Goal: Information Seeking & Learning: Learn about a topic

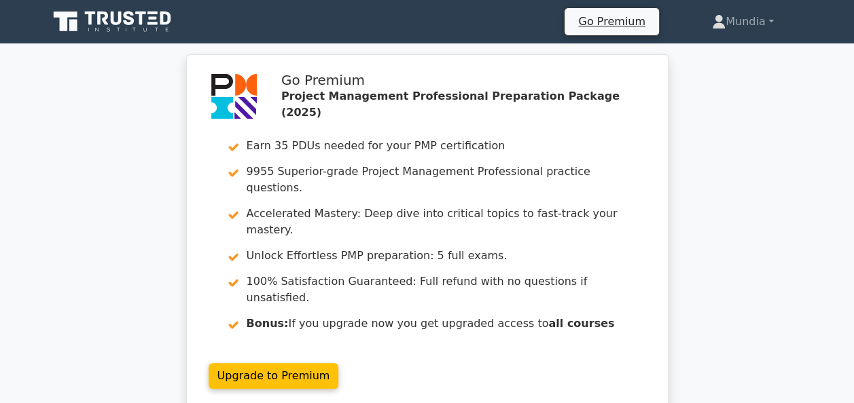
click at [714, 136] on div "Go Premium Project Management Professional Preparation Package (2025) Earn 35 P…" at bounding box center [427, 241] width 854 height 374
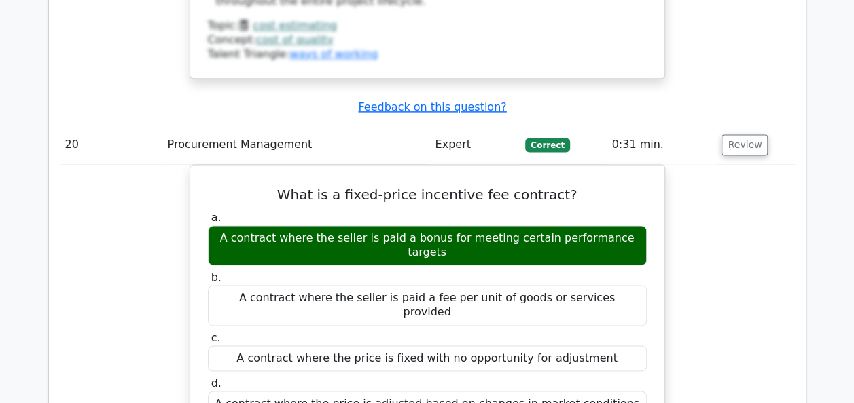
scroll to position [16283, 0]
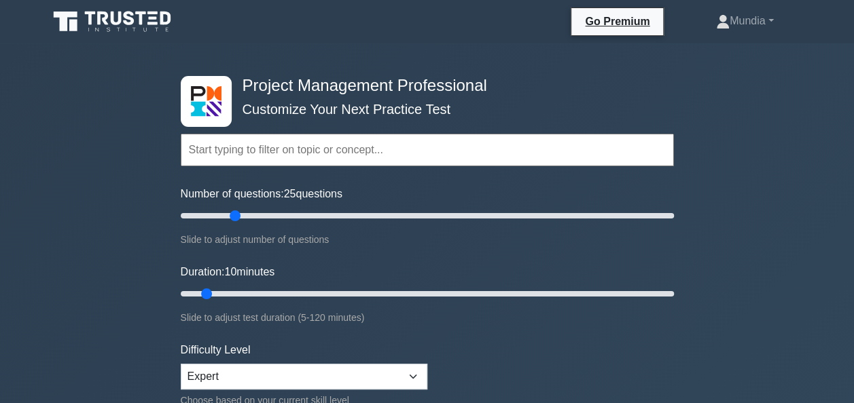
click at [232, 216] on input "Number of questions: 25 questions" at bounding box center [427, 216] width 493 height 16
type input "20"
click at [221, 217] on input "Number of questions: 20 questions" at bounding box center [427, 216] width 493 height 16
type input "25"
click at [261, 290] on input "Duration: 25 minutes" at bounding box center [427, 294] width 493 height 16
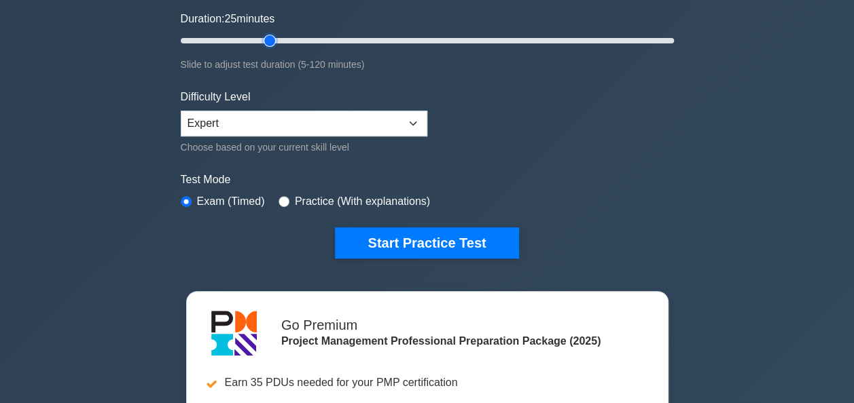
scroll to position [353, 0]
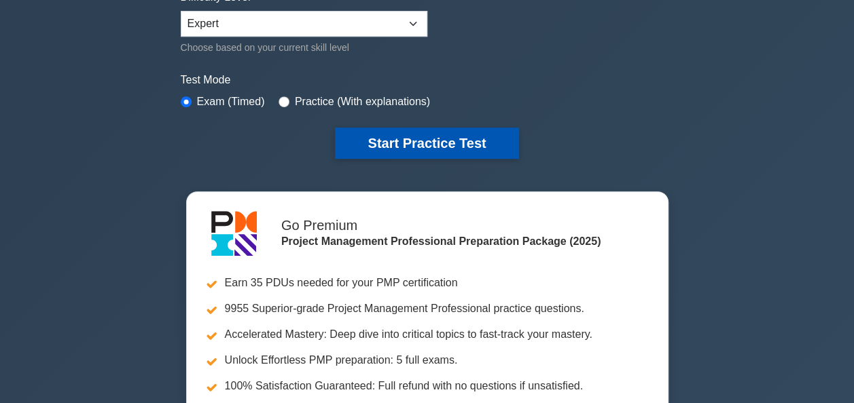
click at [486, 145] on button "Start Practice Test" at bounding box center [426, 143] width 183 height 31
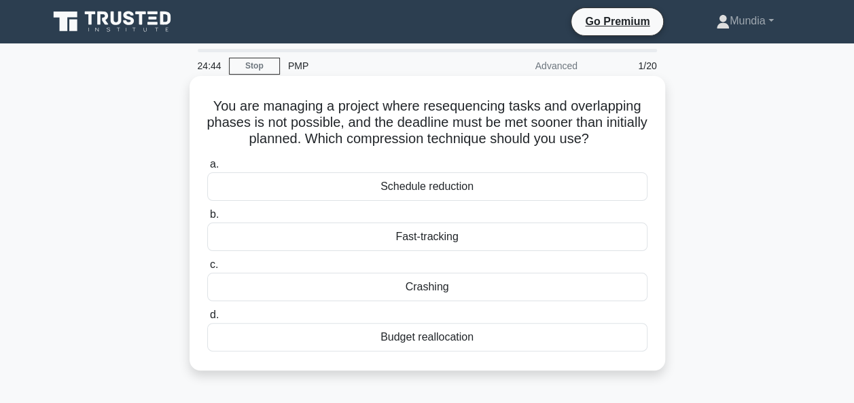
click at [427, 241] on div "Fast-tracking" at bounding box center [427, 237] width 440 height 29
click at [207, 219] on input "b. Fast-tracking" at bounding box center [207, 215] width 0 height 9
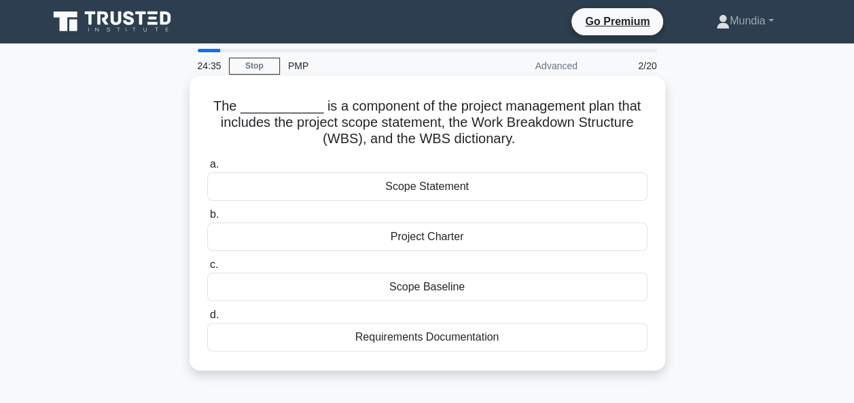
click at [435, 285] on div "Scope Baseline" at bounding box center [427, 287] width 440 height 29
click at [207, 270] on input "c. Scope Baseline" at bounding box center [207, 265] width 0 height 9
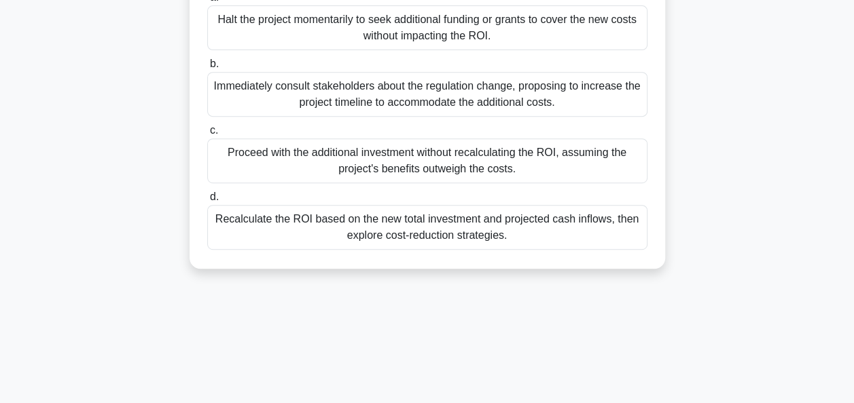
scroll to position [240, 0]
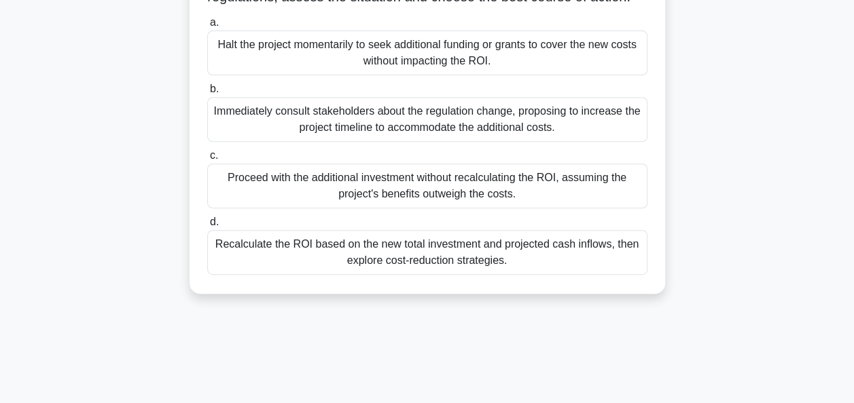
click at [409, 272] on div "Recalculate the ROI based on the new total investment and projected cash inflow…" at bounding box center [427, 252] width 440 height 45
click at [207, 227] on input "d. Recalculate the ROI based on the new total investment and projected cash inf…" at bounding box center [207, 222] width 0 height 9
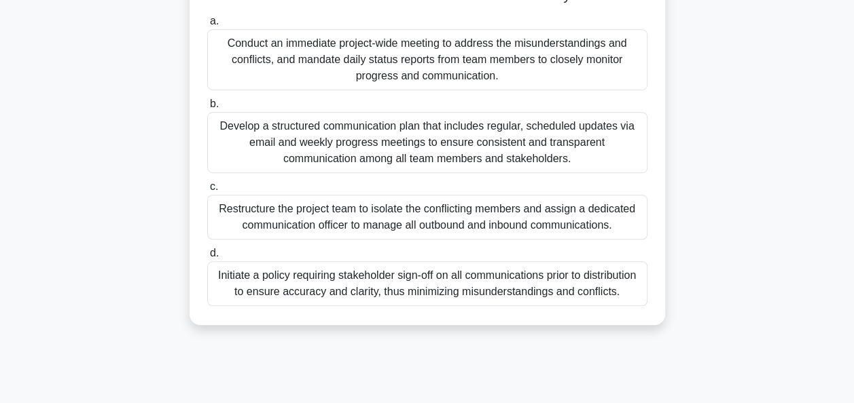
scroll to position [330, 0]
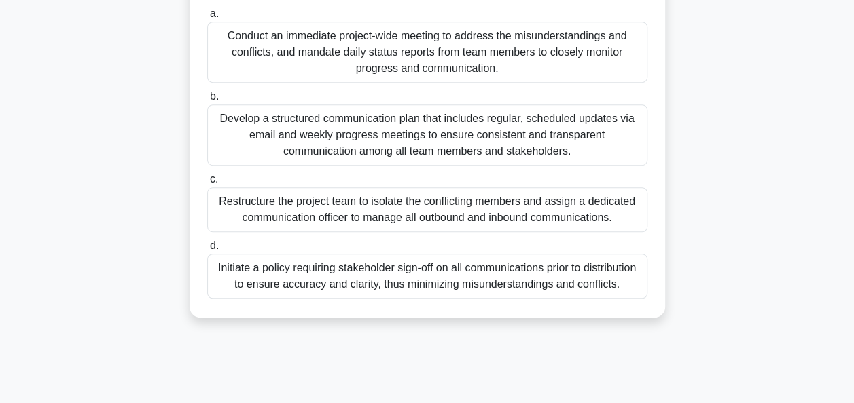
click at [364, 147] on div "Develop a structured communication plan that includes regular, scheduled update…" at bounding box center [427, 135] width 440 height 61
click at [207, 101] on input "b. Develop a structured communication plan that includes regular, scheduled upd…" at bounding box center [207, 96] width 0 height 9
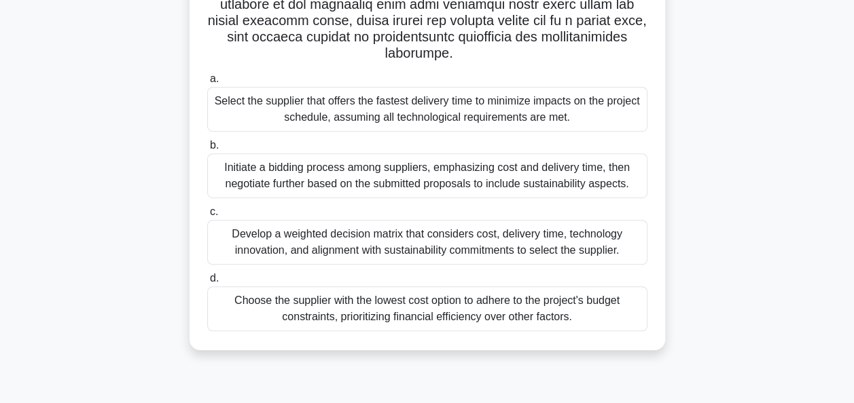
click at [424, 245] on div "Develop a weighted decision matrix that considers cost, delivery time, technolo…" at bounding box center [427, 242] width 440 height 45
click at [207, 217] on input "c. Develop a weighted decision matrix that considers cost, delivery time, techn…" at bounding box center [207, 212] width 0 height 9
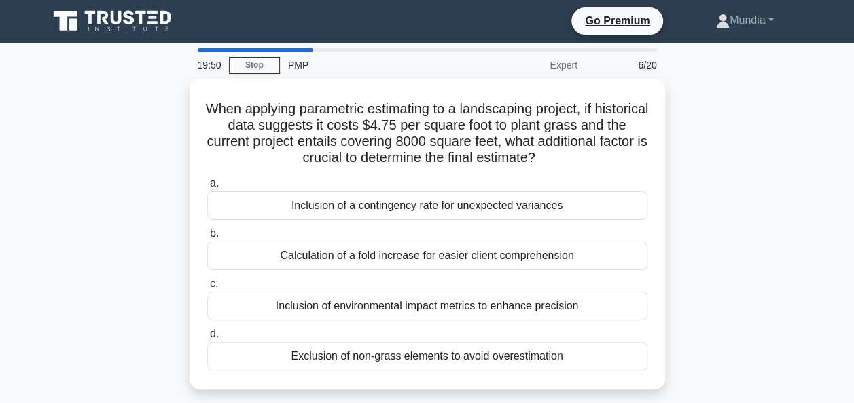
scroll to position [0, 0]
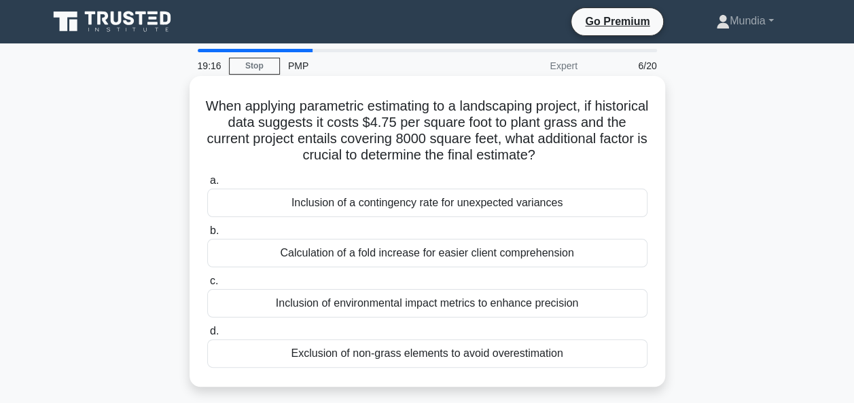
click at [386, 205] on div "Inclusion of a contingency rate for unexpected variances" at bounding box center [427, 203] width 440 height 29
click at [207, 185] on input "a. Inclusion of a contingency rate for unexpected variances" at bounding box center [207, 181] width 0 height 9
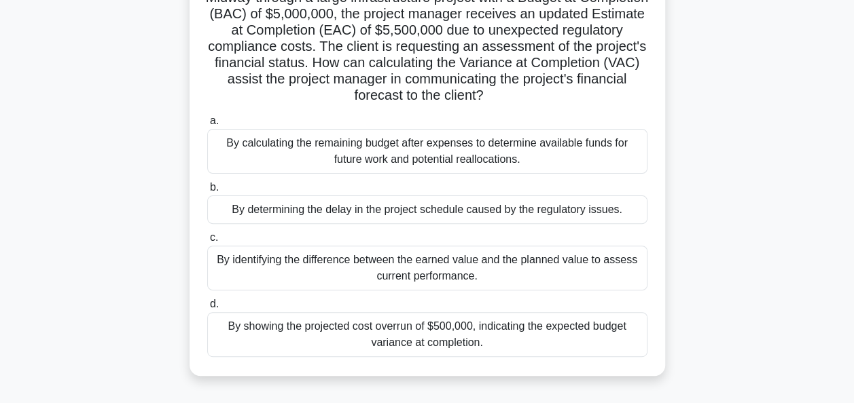
scroll to position [136, 0]
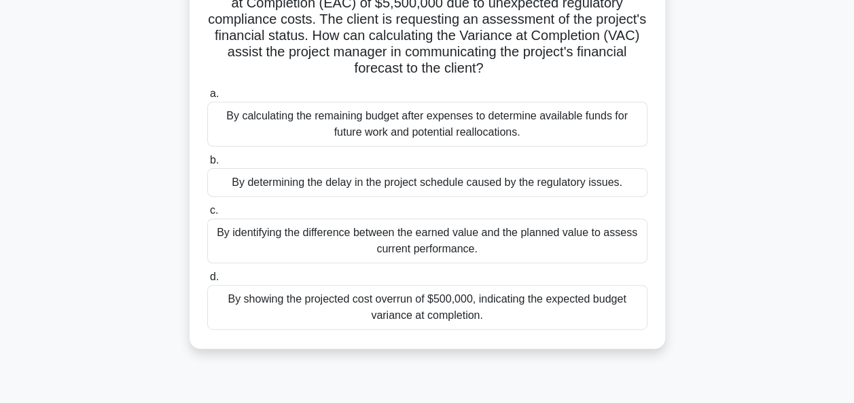
click at [437, 245] on div "By identifying the difference between the earned value and the planned value to…" at bounding box center [427, 241] width 440 height 45
click at [207, 215] on input "c. By identifying the difference between the earned value and the planned value…" at bounding box center [207, 210] width 0 height 9
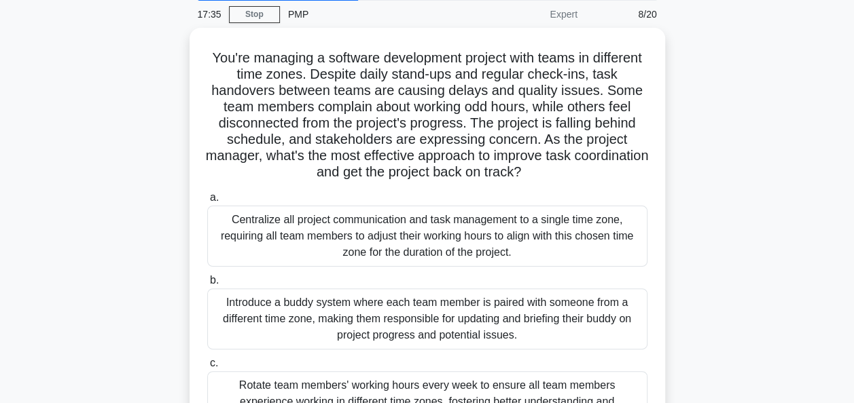
scroll to position [54, 0]
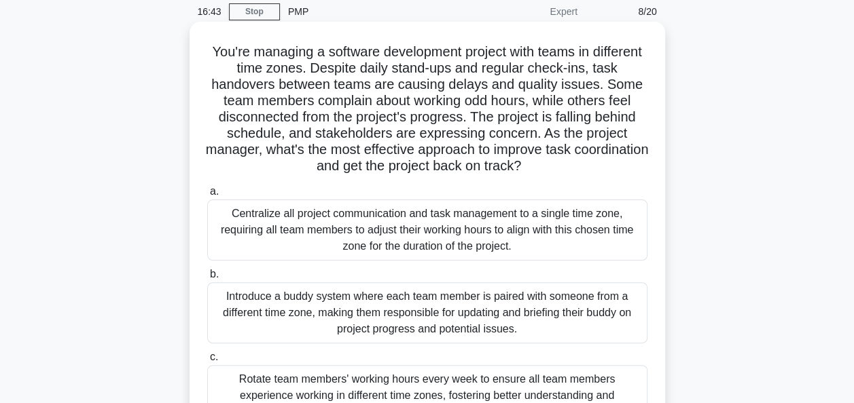
click at [257, 88] on h5 "You're managing a software development project with teams in different time zon…" at bounding box center [427, 109] width 443 height 132
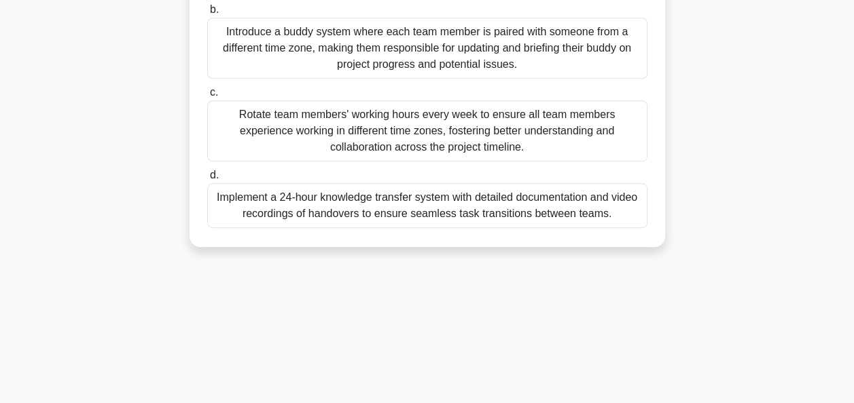
scroll to position [330, 0]
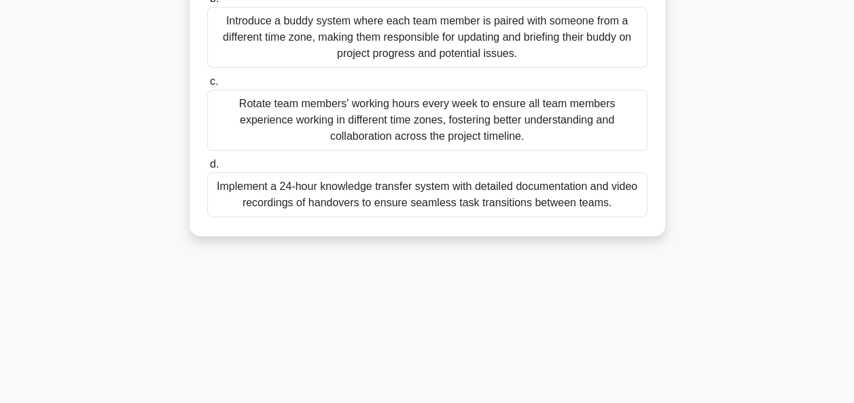
click at [336, 196] on div "Implement a 24-hour knowledge transfer system with detailed documentation and v…" at bounding box center [427, 195] width 440 height 45
click at [207, 169] on input "d. Implement a 24-hour knowledge transfer system with detailed documentation an…" at bounding box center [207, 164] width 0 height 9
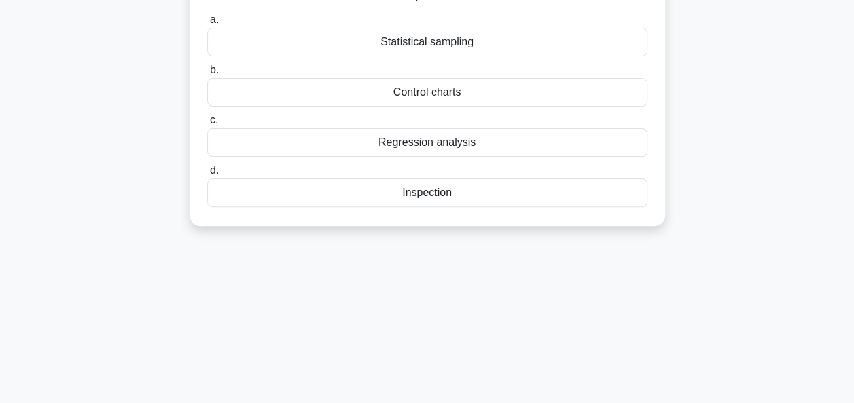
scroll to position [109, 0]
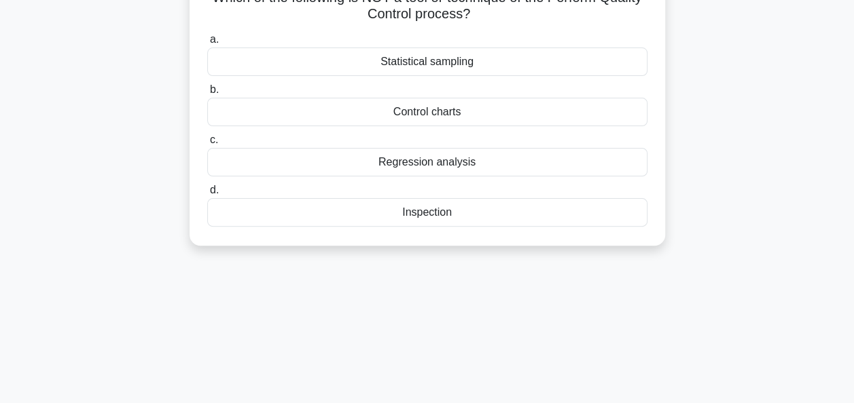
click at [442, 164] on div "Regression analysis" at bounding box center [427, 162] width 440 height 29
click at [207, 145] on input "c. Regression analysis" at bounding box center [207, 140] width 0 height 9
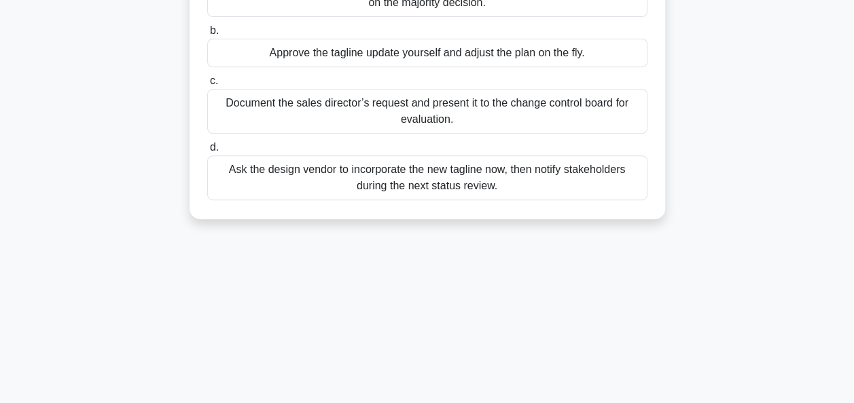
scroll to position [272, 0]
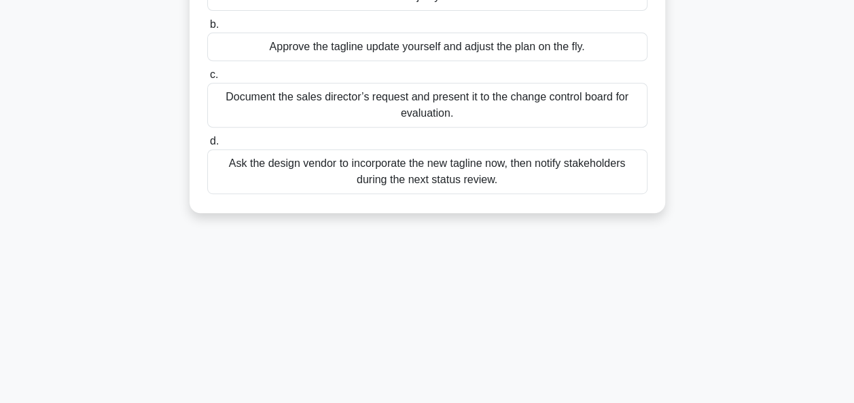
click at [433, 98] on div "Document the sales director’s request and present it to the change control boar…" at bounding box center [427, 105] width 440 height 45
click at [207, 79] on input "c. Document the sales director’s request and present it to the change control b…" at bounding box center [207, 75] width 0 height 9
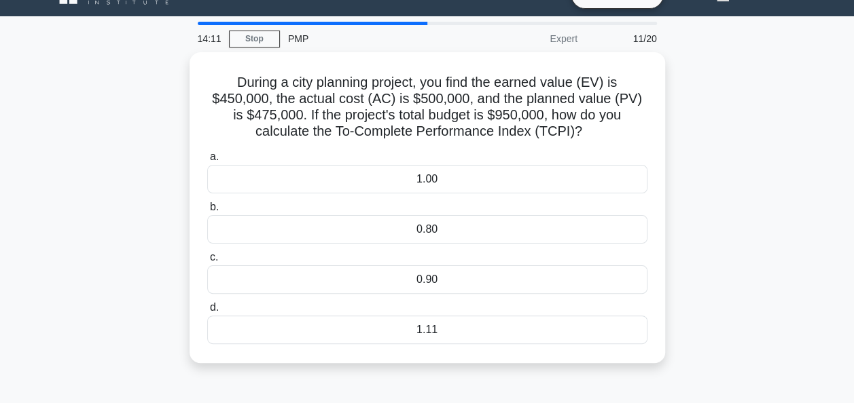
scroll to position [54, 0]
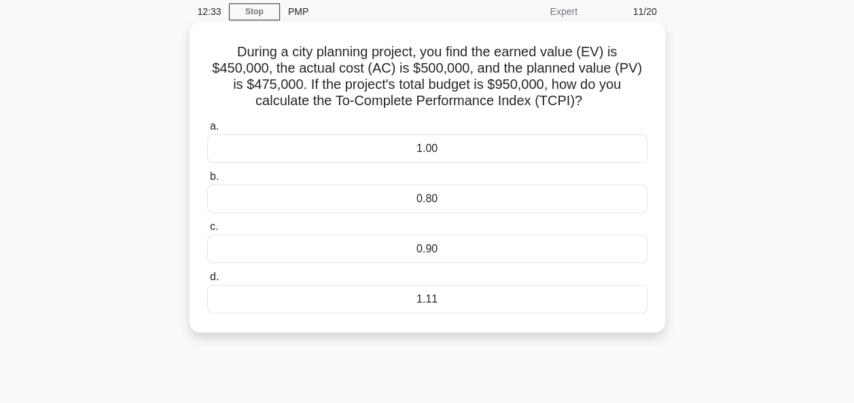
click at [423, 306] on div "1.11" at bounding box center [427, 299] width 440 height 29
click at [207, 282] on input "d. 1.11" at bounding box center [207, 277] width 0 height 9
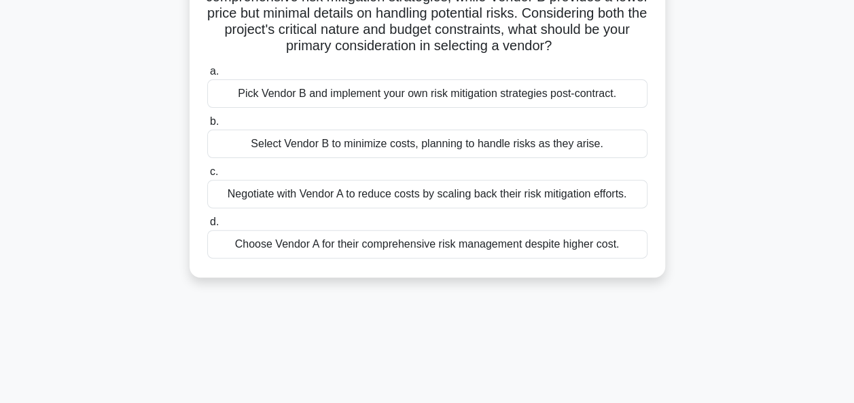
scroll to position [144, 0]
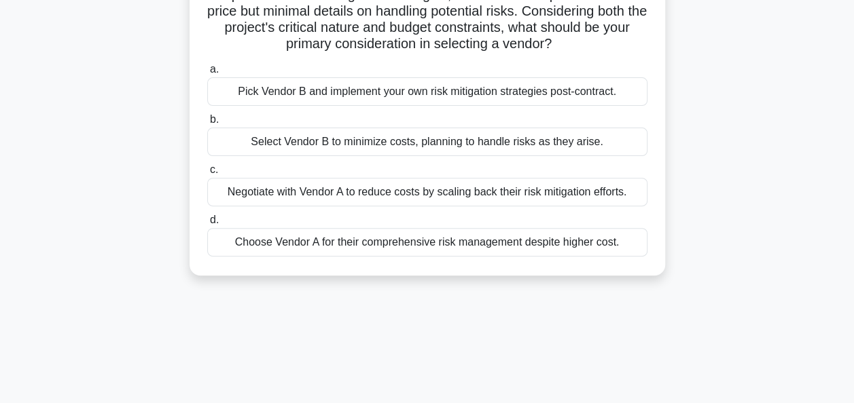
click at [342, 246] on div "Choose Vendor A for their comprehensive risk management despite higher cost." at bounding box center [427, 242] width 440 height 29
click at [207, 225] on input "d. Choose Vendor A for their comprehensive risk management despite higher cost." at bounding box center [207, 220] width 0 height 9
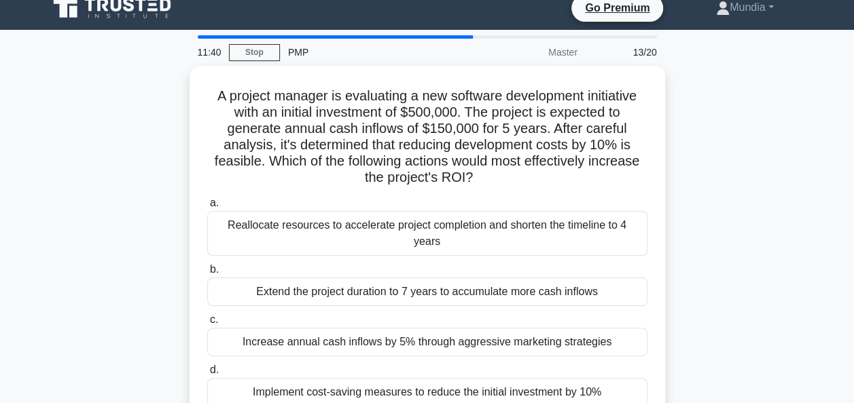
scroll to position [0, 0]
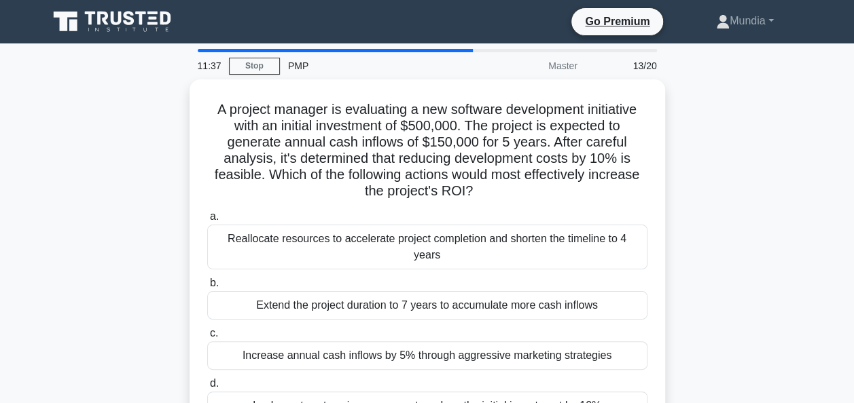
click at [789, 181] on div "A project manager is evaluating a new software development initiative with an i…" at bounding box center [427, 267] width 774 height 376
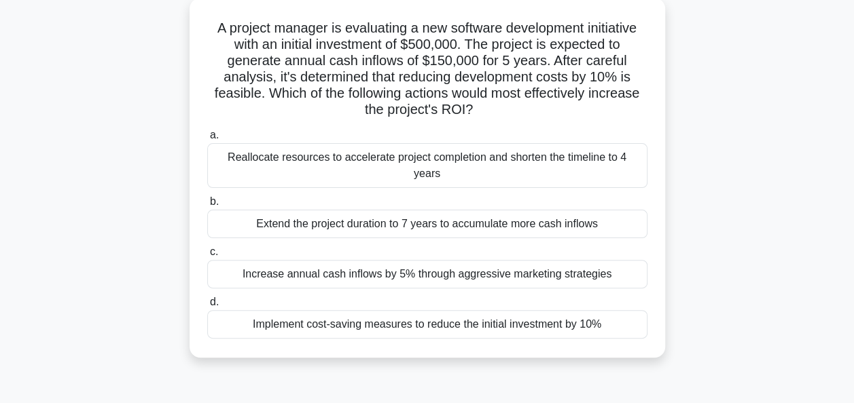
scroll to position [54, 0]
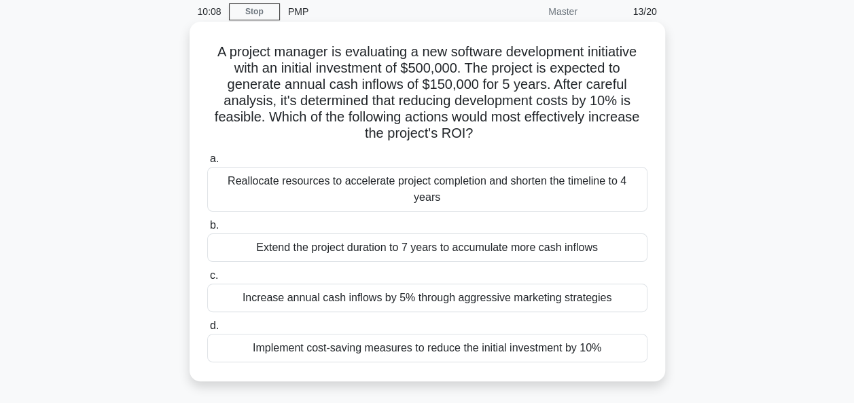
click at [437, 181] on div "Reallocate resources to accelerate project completion and shorten the timeline …" at bounding box center [427, 189] width 440 height 45
click at [207, 164] on input "a. Reallocate resources to accelerate project completion and shorten the timeli…" at bounding box center [207, 159] width 0 height 9
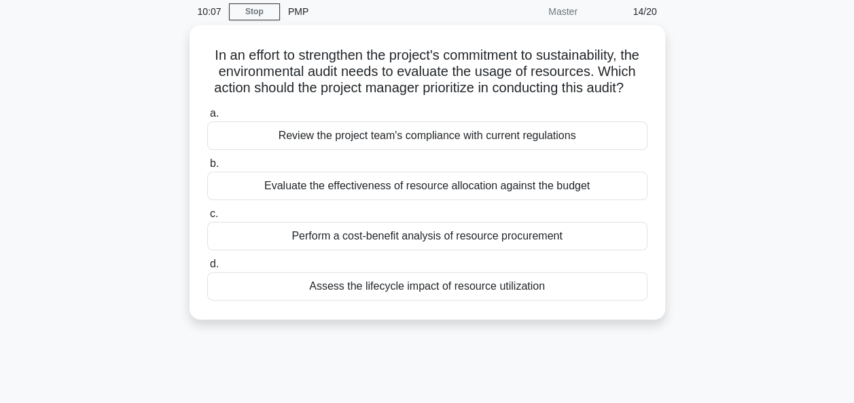
scroll to position [0, 0]
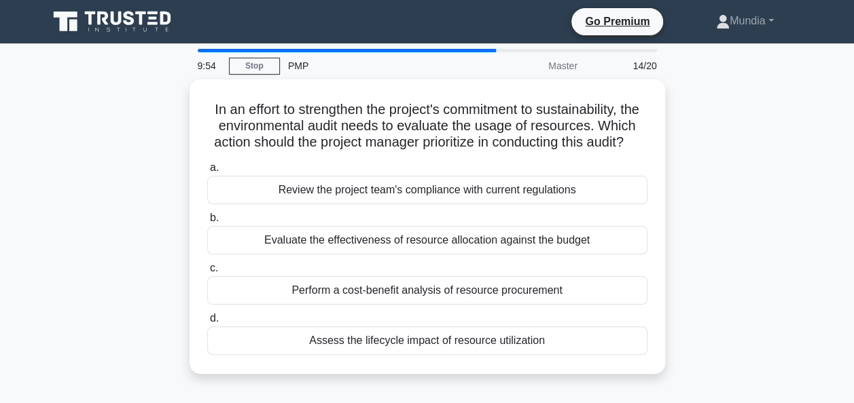
click at [742, 140] on div "In an effort to strengthen the project's commitment to sustainability, the envi…" at bounding box center [427, 234] width 774 height 311
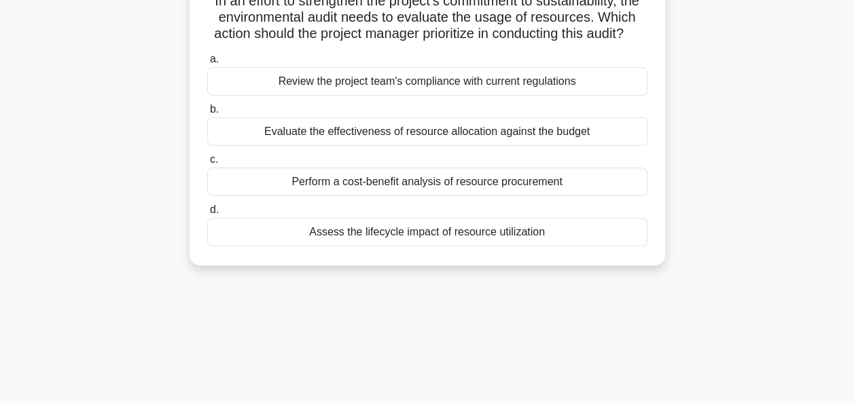
scroll to position [82, 0]
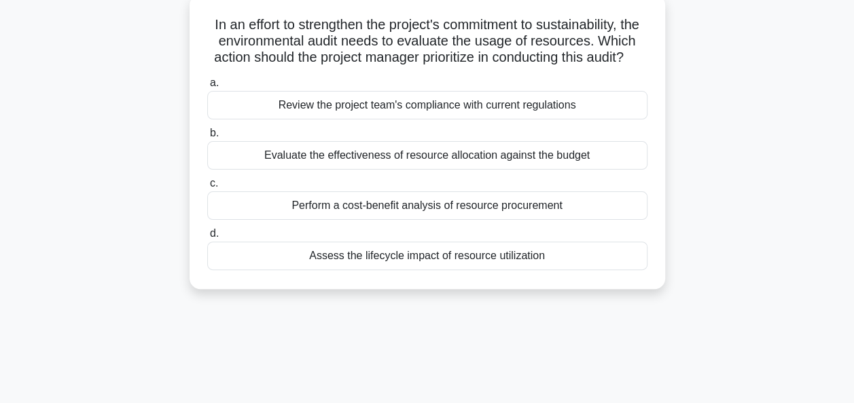
click at [520, 120] on div "Review the project team's compliance with current regulations" at bounding box center [427, 105] width 440 height 29
click at [207, 88] on input "a. Review the project team's compliance with current regulations" at bounding box center [207, 83] width 0 height 9
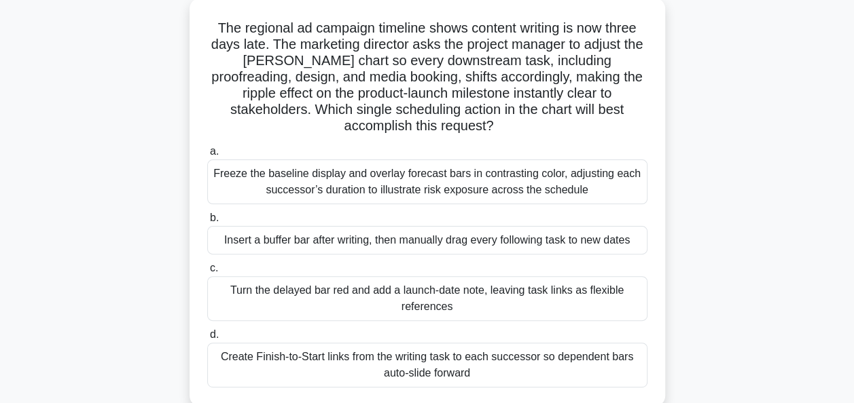
click at [698, 87] on div "The regional ad campaign timeline shows content writing is now three days late.…" at bounding box center [427, 210] width 774 height 425
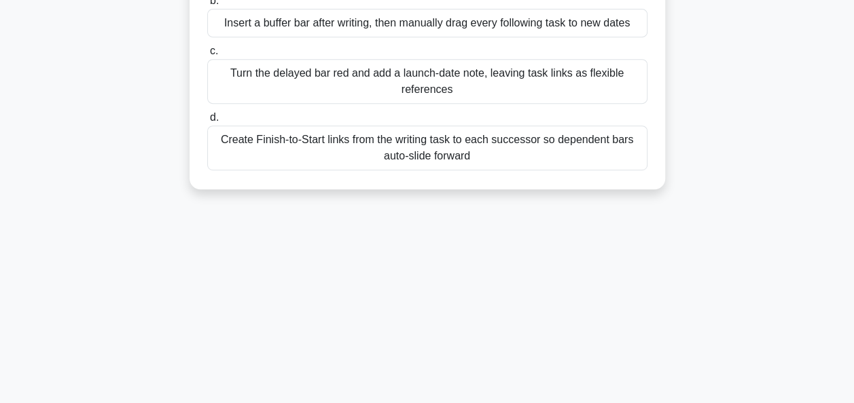
scroll to position [326, 0]
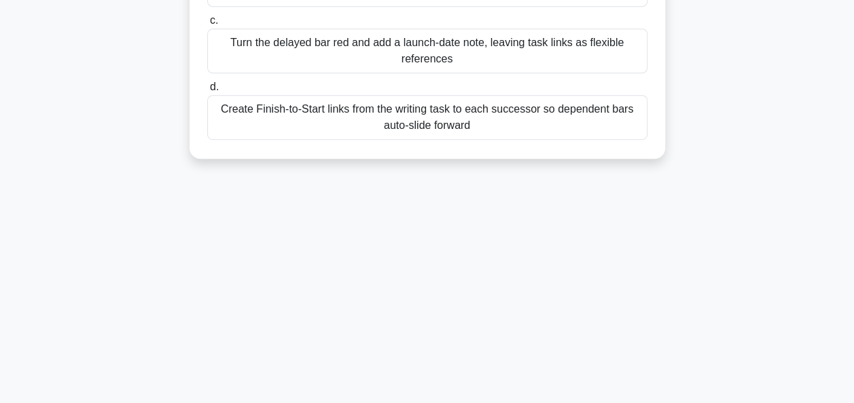
click at [444, 120] on div "Create Finish-to-Start links from the writing task to each successor so depende…" at bounding box center [427, 117] width 440 height 45
click at [207, 92] on input "d. Create Finish-to-Start links from the writing task to each successor so depe…" at bounding box center [207, 87] width 0 height 9
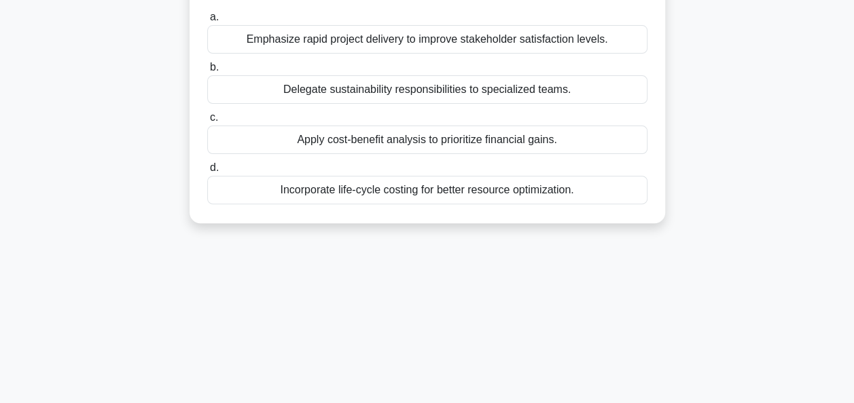
scroll to position [0, 0]
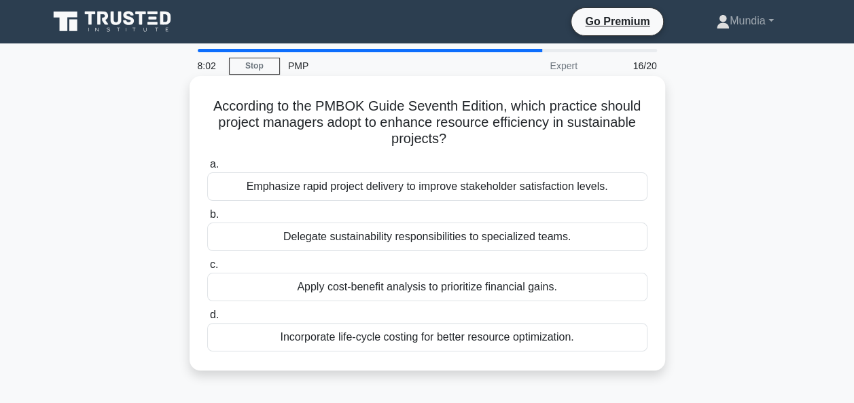
click at [376, 340] on div "Incorporate life-cycle costing for better resource optimization." at bounding box center [427, 337] width 440 height 29
click at [207, 320] on input "d. Incorporate life-cycle costing for better resource optimization." at bounding box center [207, 315] width 0 height 9
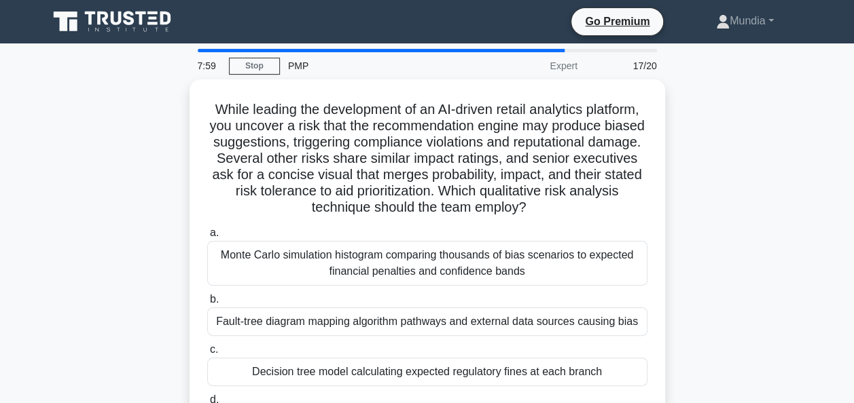
click at [694, 211] on div "While leading the development of an AI-driven retail analytics platform, you un…" at bounding box center [427, 275] width 774 height 393
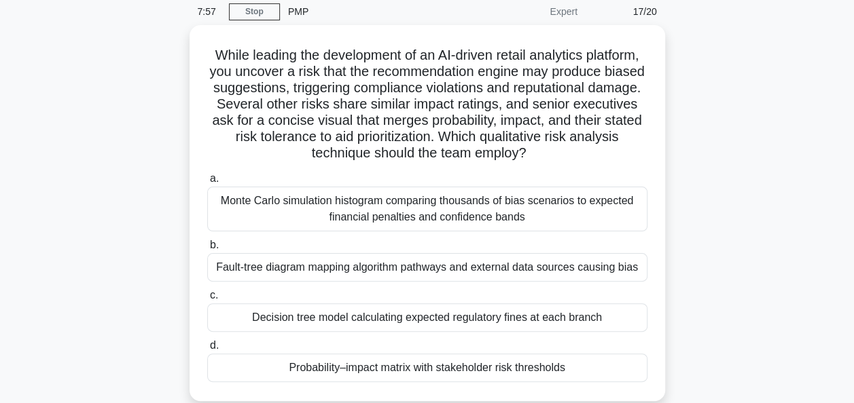
scroll to position [82, 0]
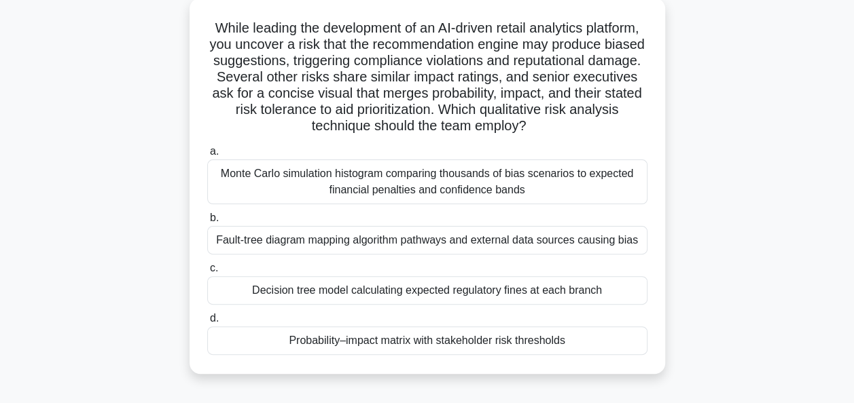
click at [720, 87] on div "While leading the development of an AI-driven retail analytics platform, you un…" at bounding box center [427, 194] width 774 height 393
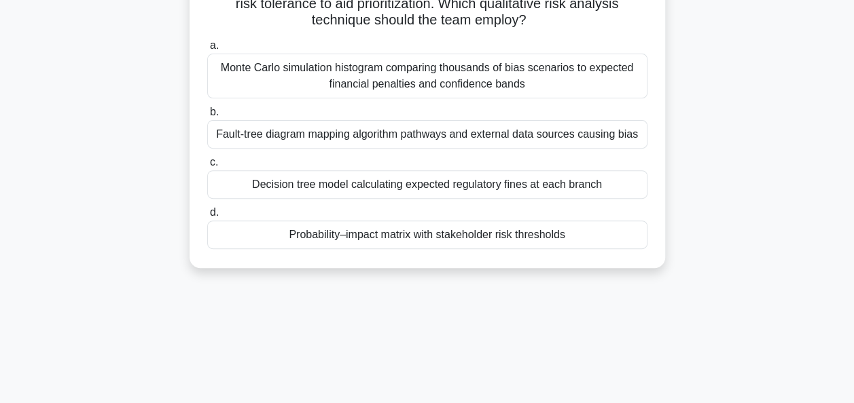
scroll to position [190, 0]
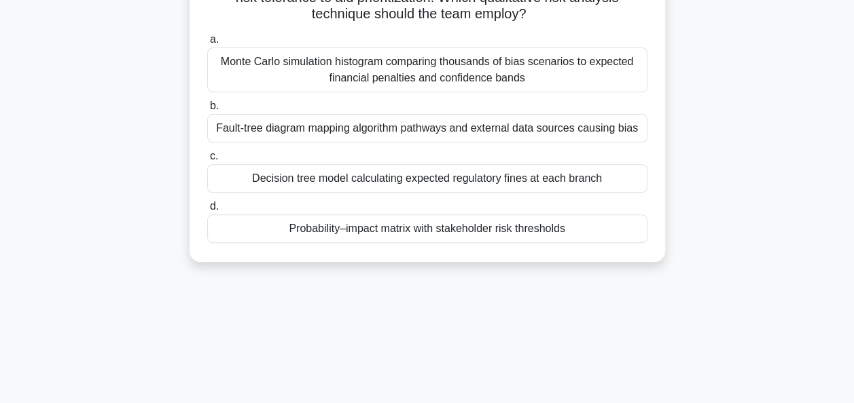
click at [431, 76] on div "Monte Carlo simulation histogram comparing thousands of bias scenarios to expec…" at bounding box center [427, 70] width 440 height 45
click at [207, 44] on input "a. Monte Carlo simulation histogram comparing thousands of bias scenarios to ex…" at bounding box center [207, 39] width 0 height 9
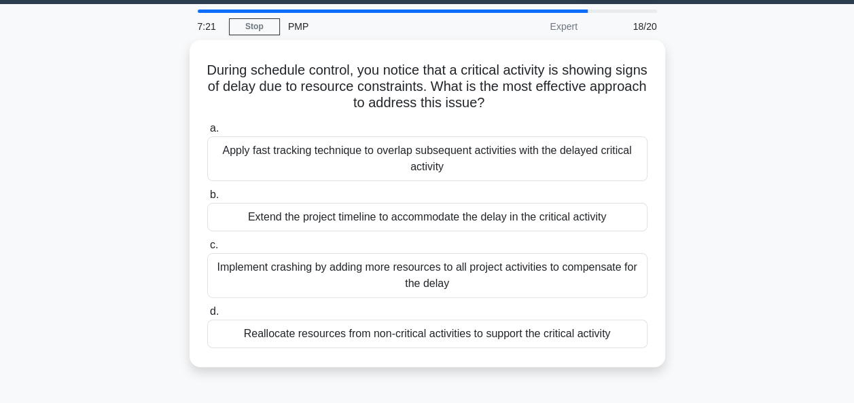
scroll to position [0, 0]
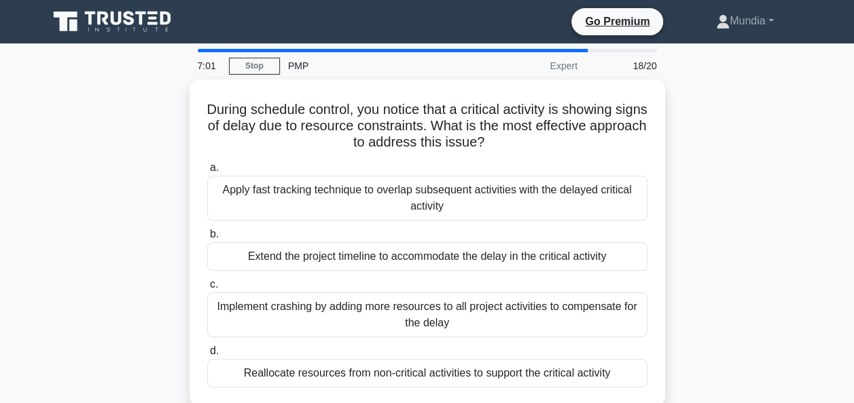
drag, startPoint x: 856, startPoint y: 147, endPoint x: 744, endPoint y: 80, distance: 130.1
click at [744, 80] on div "During schedule control, you notice that a critical activity is showing signs o…" at bounding box center [427, 251] width 774 height 344
click at [776, 128] on div "During schedule control, you notice that a critical activity is showing signs o…" at bounding box center [427, 251] width 774 height 344
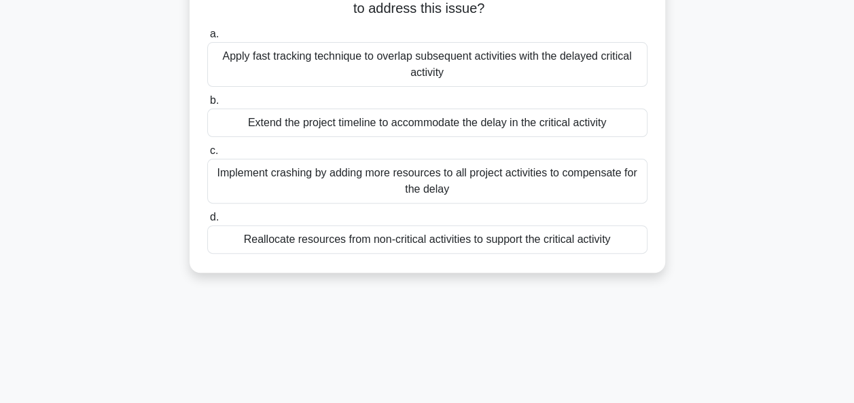
scroll to position [136, 0]
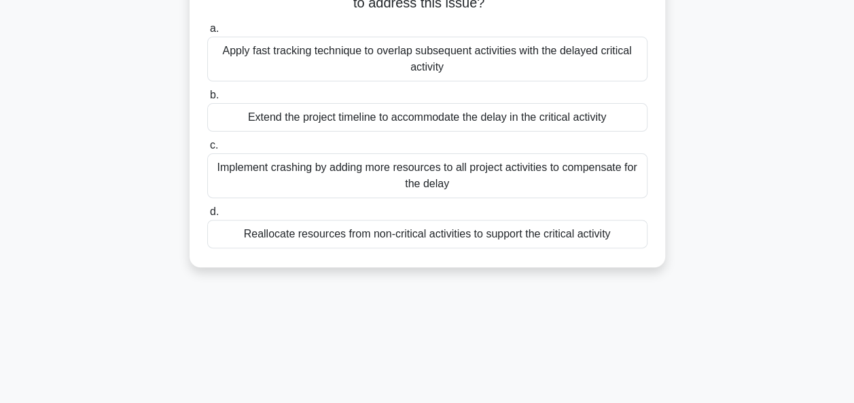
click at [471, 60] on div "Apply fast tracking technique to overlap subsequent activities with the delayed…" at bounding box center [427, 59] width 440 height 45
click at [207, 33] on input "a. Apply fast tracking technique to overlap subsequent activities with the dela…" at bounding box center [207, 28] width 0 height 9
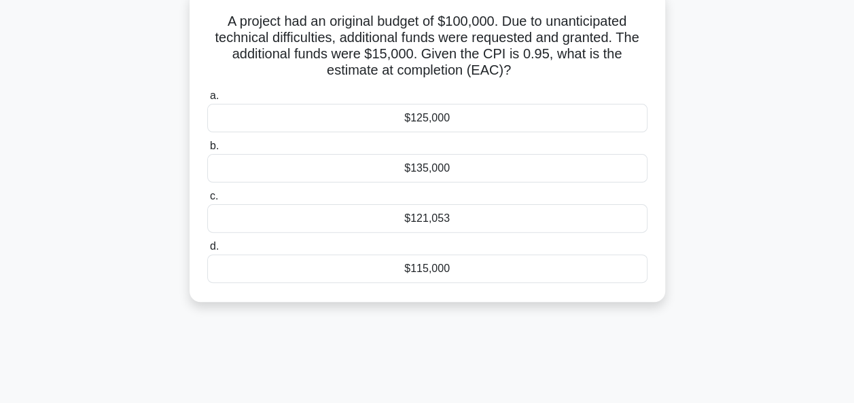
scroll to position [73, 0]
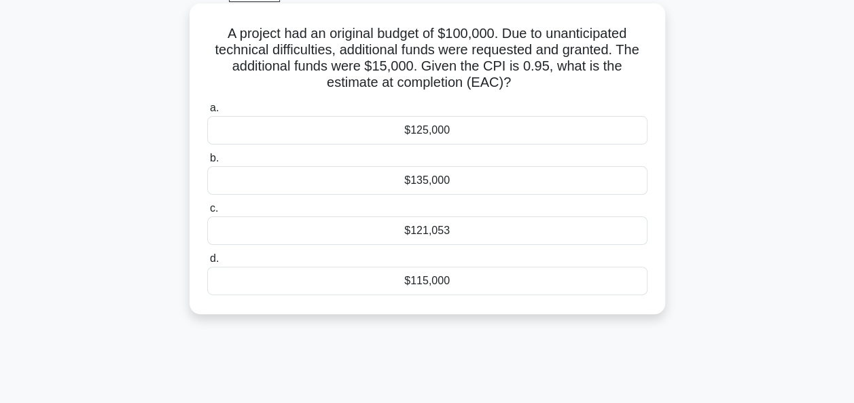
click at [430, 235] on div "$121,053" at bounding box center [427, 231] width 440 height 29
click at [207, 213] on input "c. $121,053" at bounding box center [207, 208] width 0 height 9
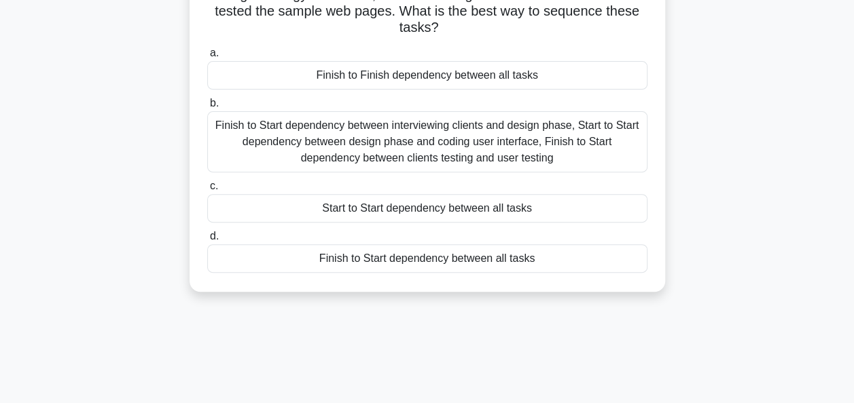
scroll to position [163, 0]
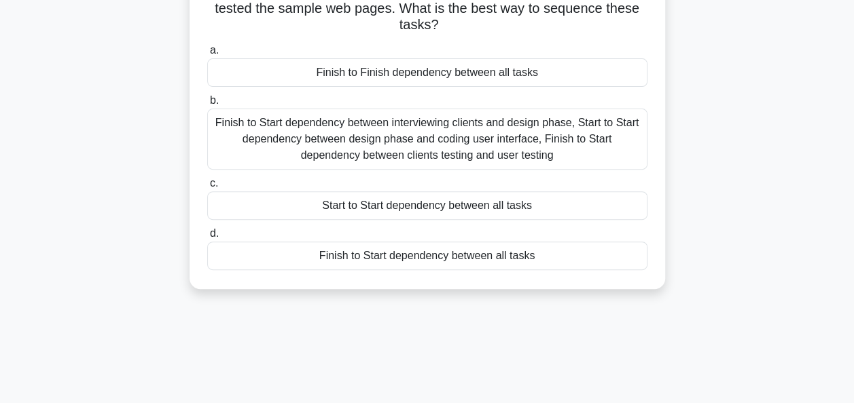
click at [408, 148] on div "Finish to Start dependency between interviewing clients and design phase, Start…" at bounding box center [427, 139] width 440 height 61
click at [207, 105] on input "b. Finish to Start dependency between interviewing clients and design phase, St…" at bounding box center [207, 100] width 0 height 9
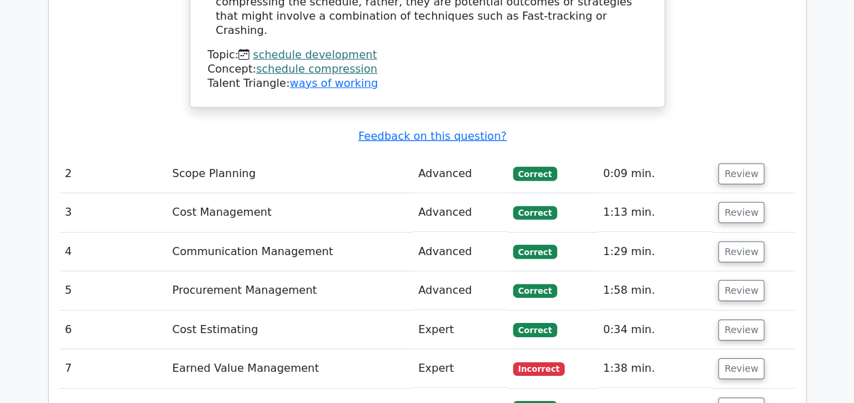
scroll to position [1956, 0]
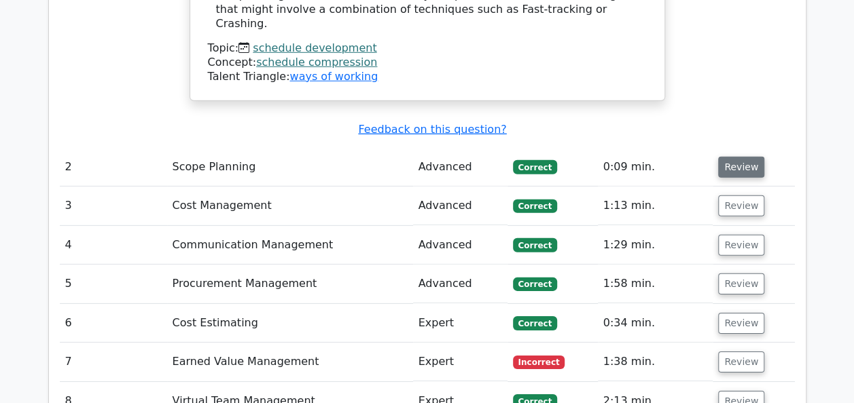
click at [738, 157] on button "Review" at bounding box center [741, 167] width 46 height 21
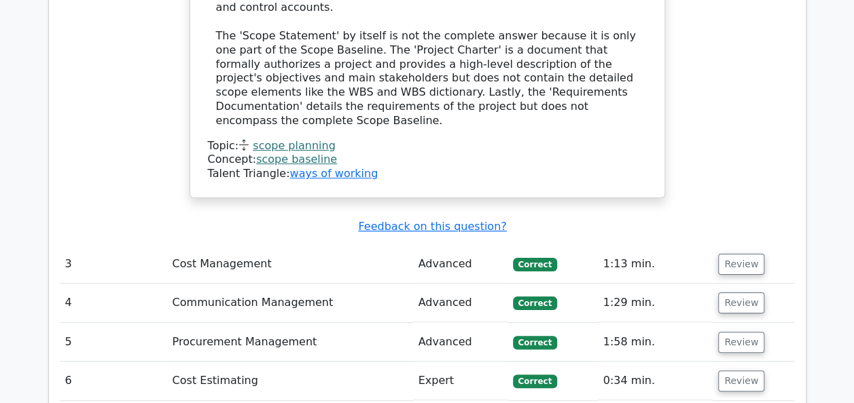
scroll to position [2581, 0]
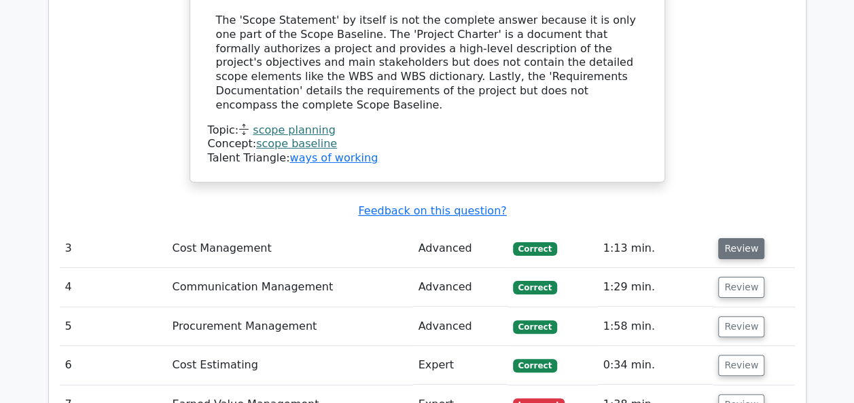
click at [727, 238] on button "Review" at bounding box center [741, 248] width 46 height 21
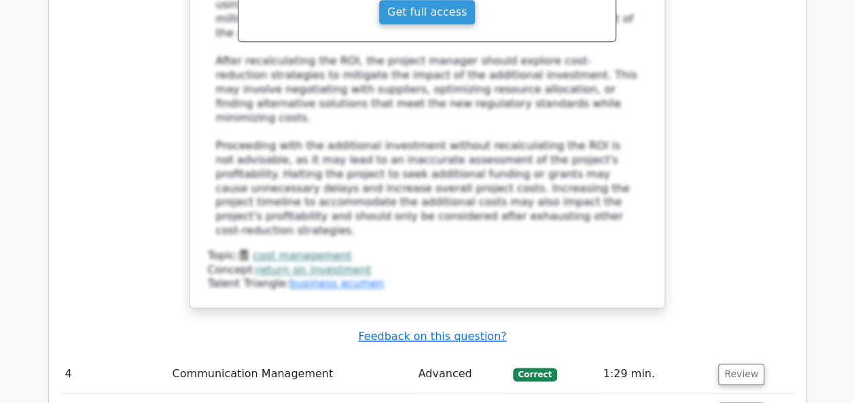
scroll to position [3587, 0]
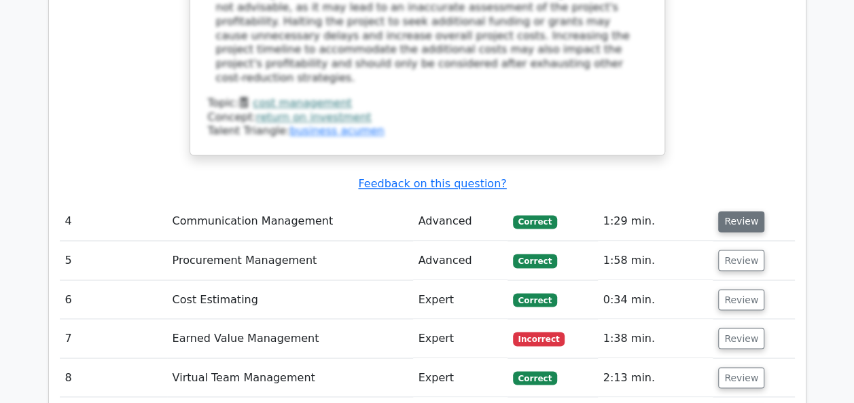
click at [749, 211] on button "Review" at bounding box center [741, 221] width 46 height 21
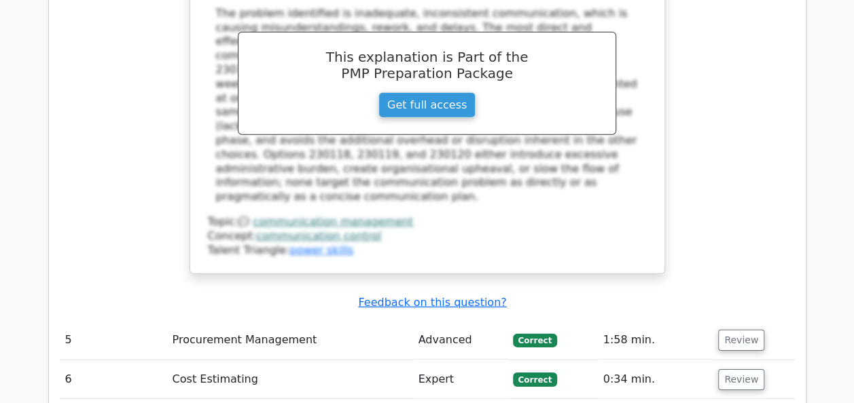
scroll to position [4429, 0]
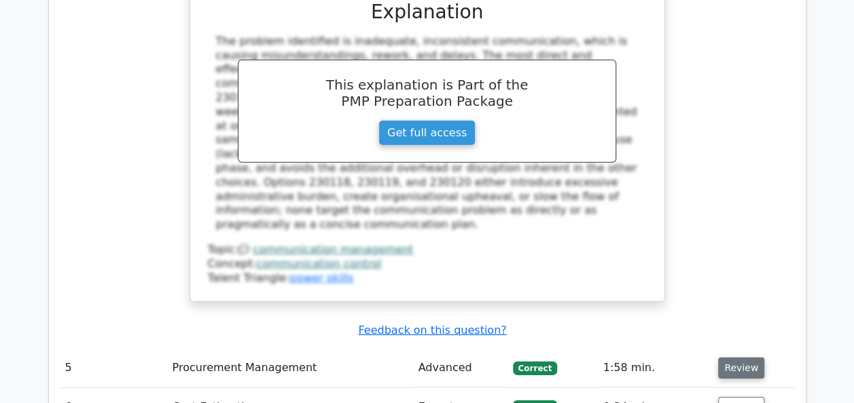
click at [738, 358] on button "Review" at bounding box center [741, 368] width 46 height 21
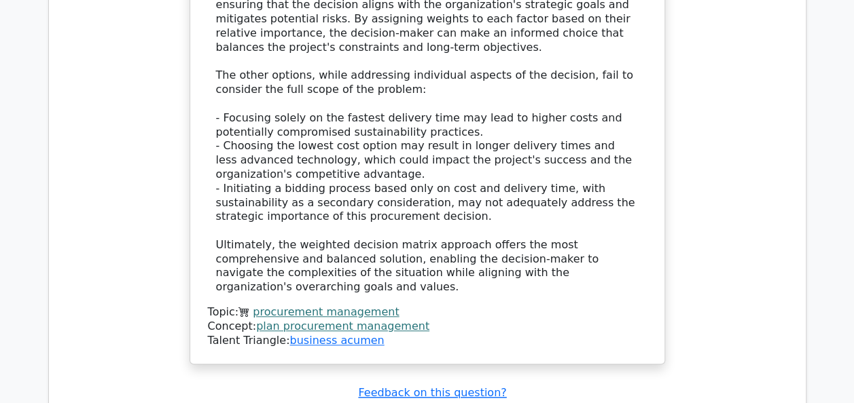
scroll to position [5570, 0]
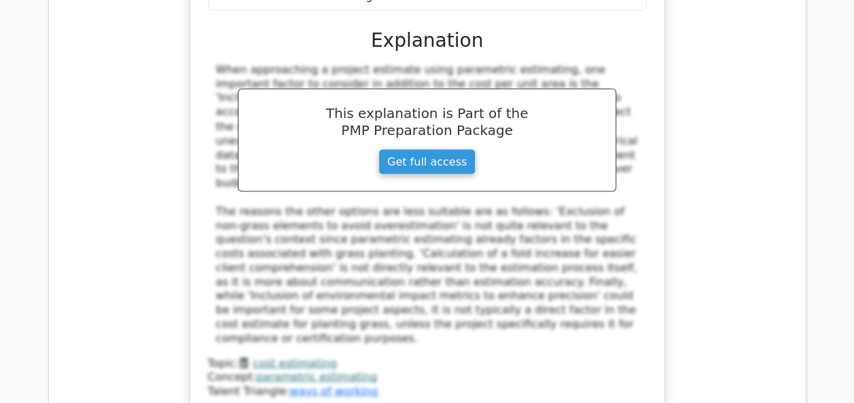
scroll to position [6276, 0]
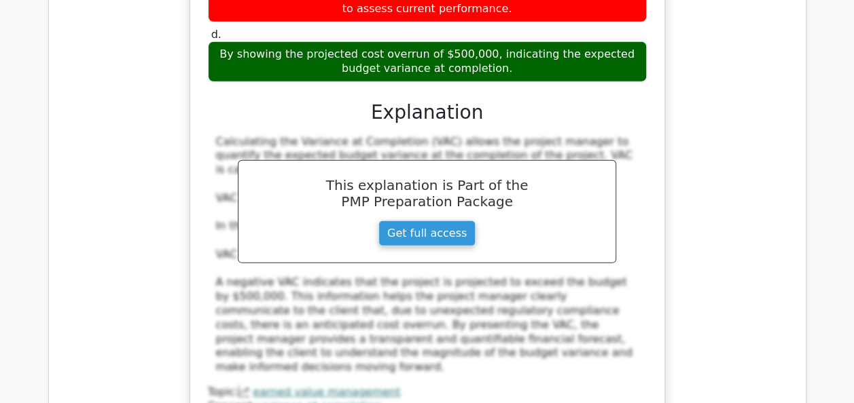
scroll to position [7119, 0]
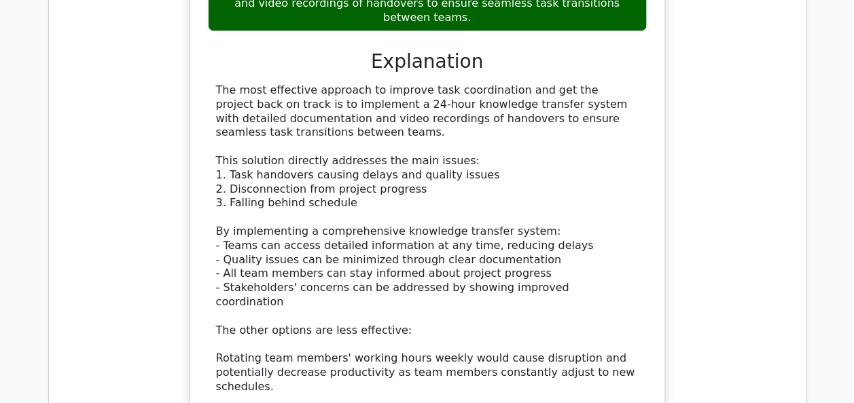
scroll to position [8070, 0]
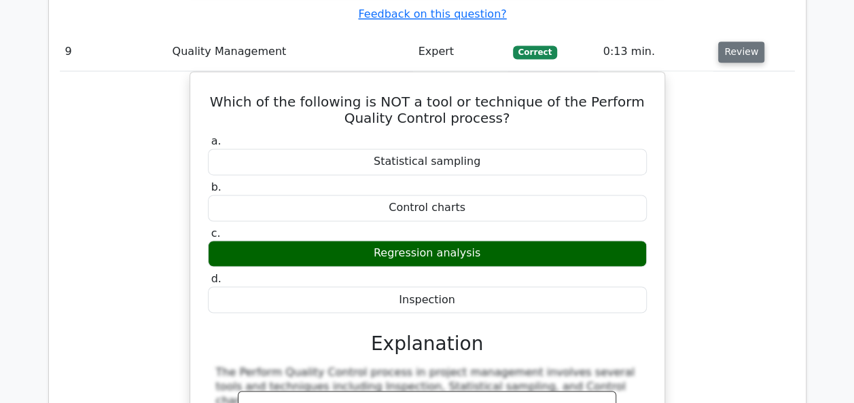
scroll to position [8668, 0]
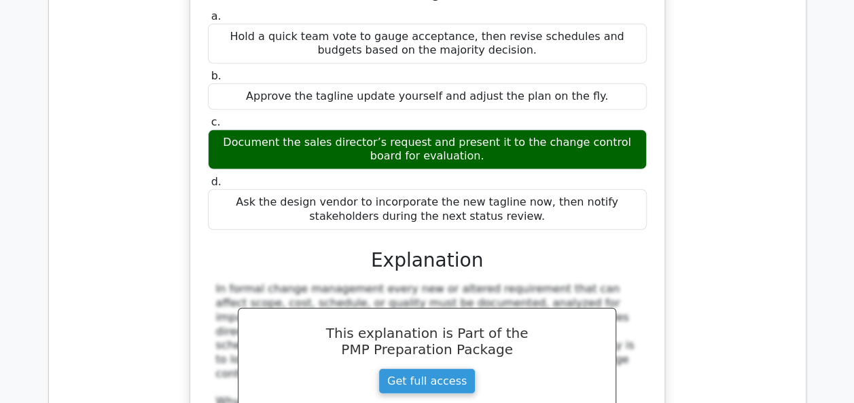
scroll to position [9483, 0]
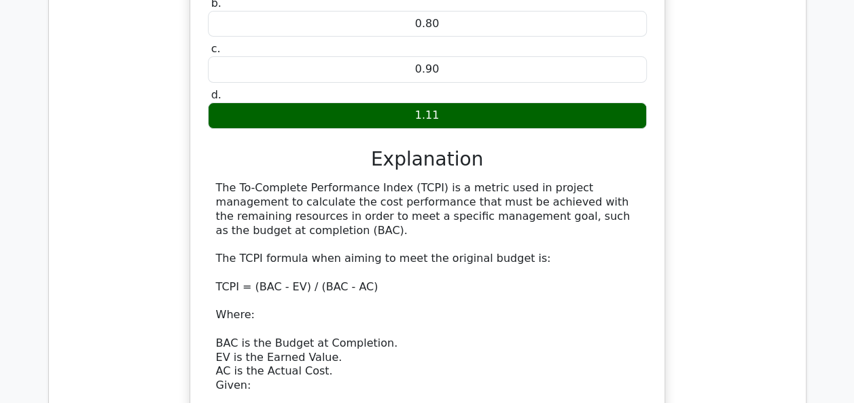
scroll to position [10352, 0]
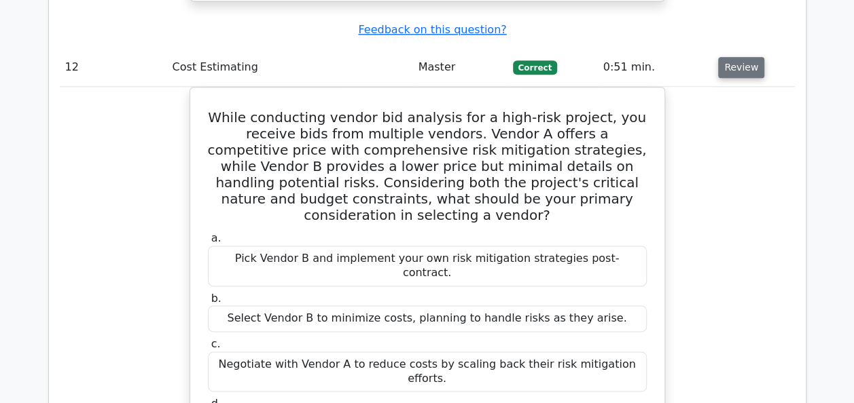
scroll to position [11004, 0]
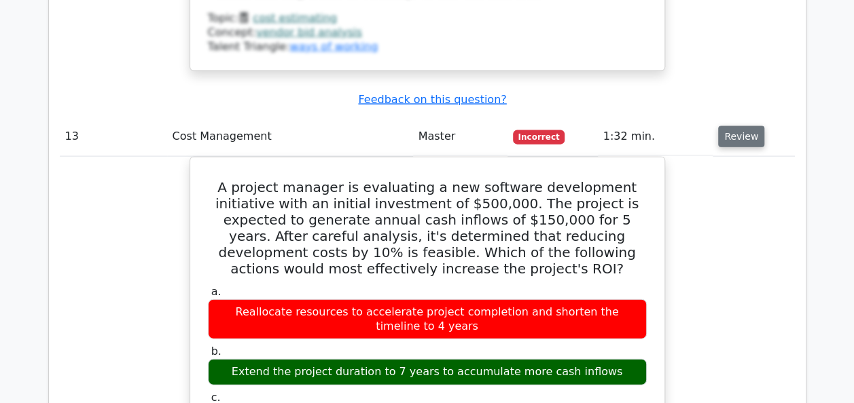
scroll to position [11711, 0]
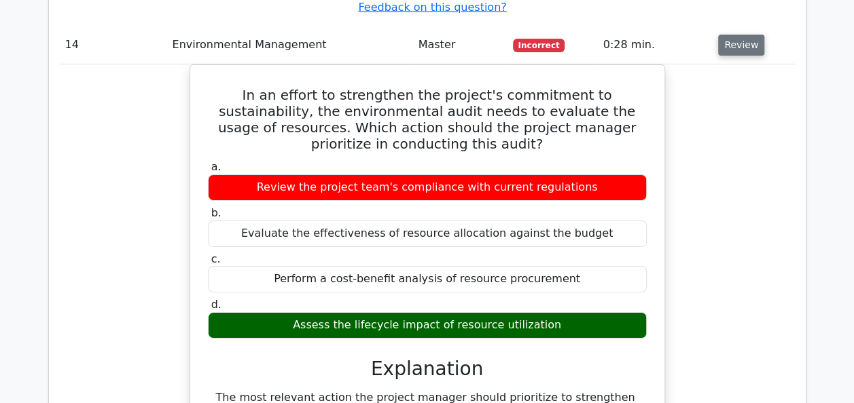
scroll to position [12471, 0]
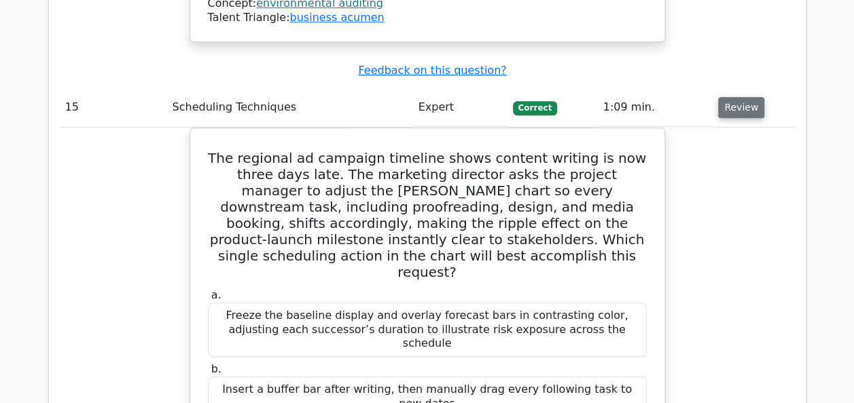
scroll to position [13205, 0]
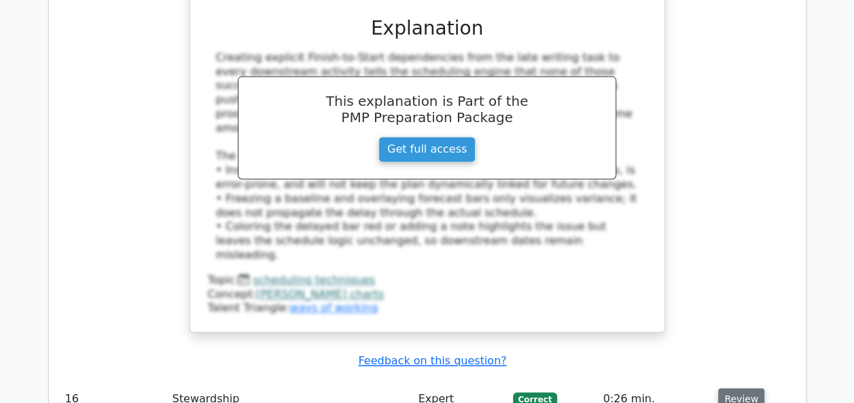
scroll to position [13884, 0]
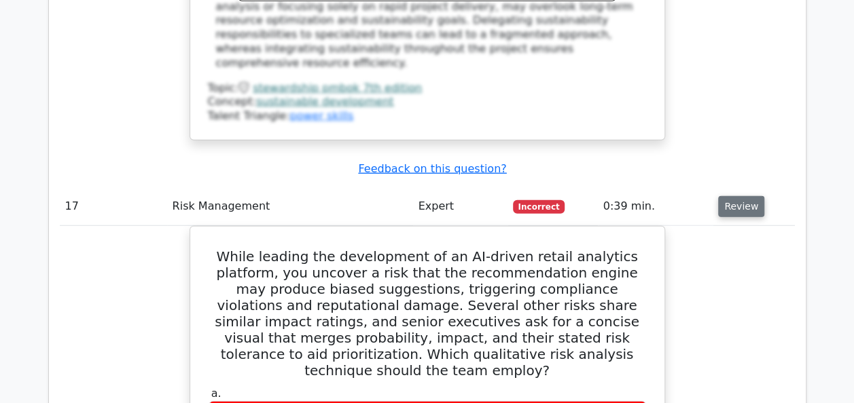
scroll to position [14564, 0]
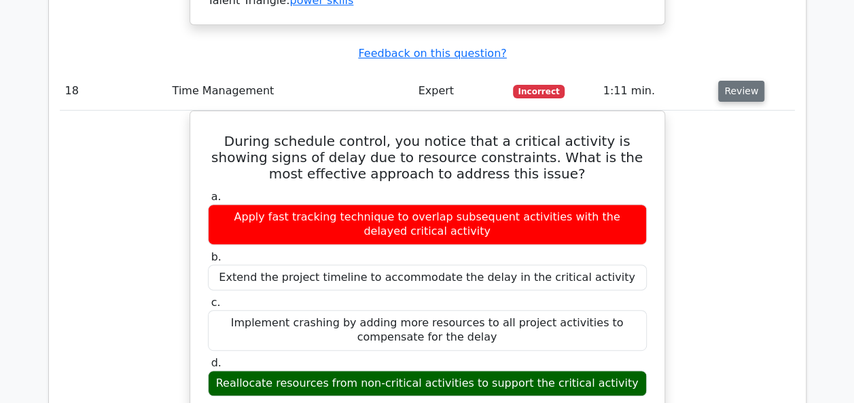
scroll to position [15487, 0]
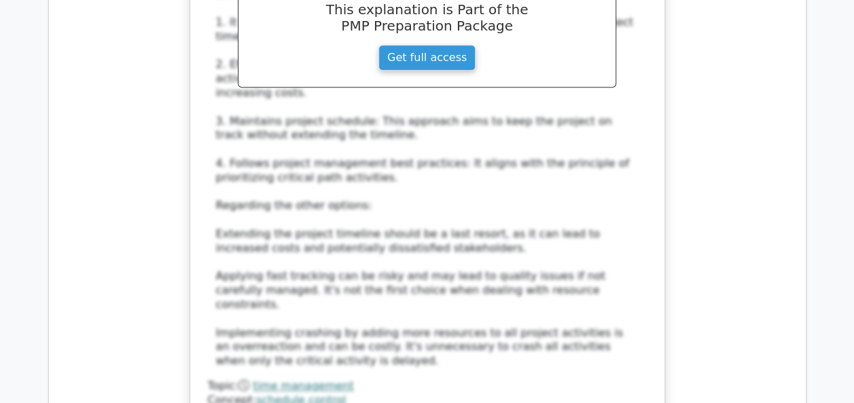
scroll to position [16058, 0]
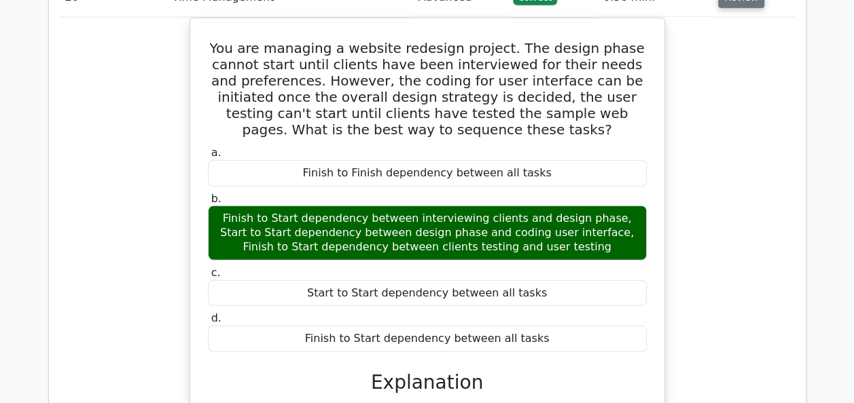
scroll to position [17109, 0]
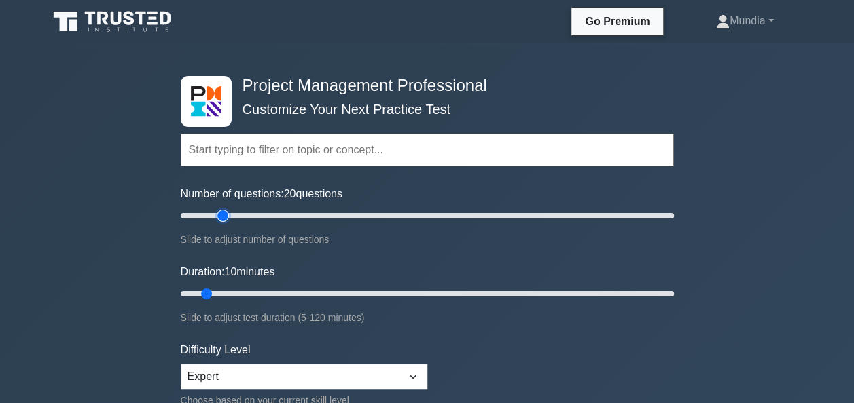
type input "20"
click at [227, 212] on input "Number of questions: 20 questions" at bounding box center [427, 216] width 493 height 16
type input "25"
click at [264, 293] on input "Duration: 25 minutes" at bounding box center [427, 294] width 493 height 16
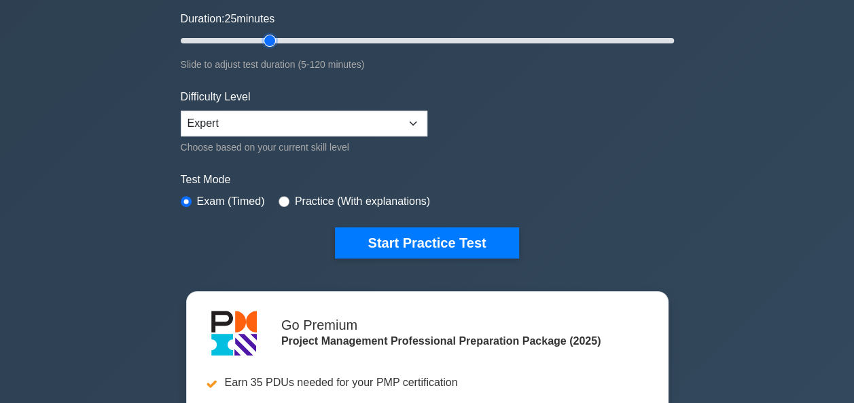
scroll to position [308, 0]
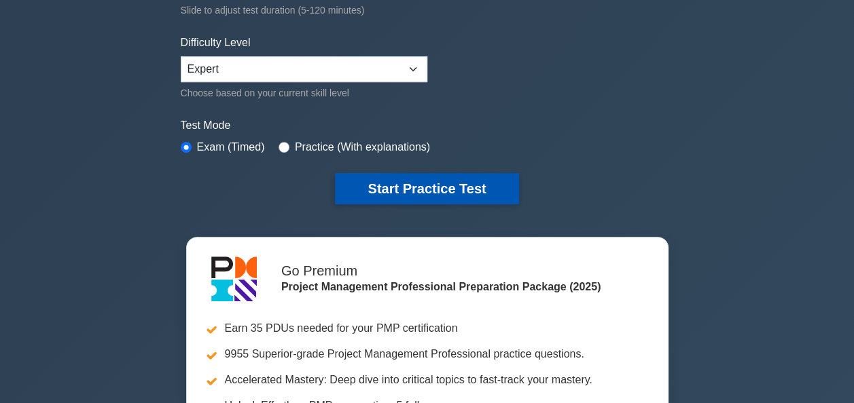
click at [484, 190] on button "Start Practice Test" at bounding box center [426, 188] width 183 height 31
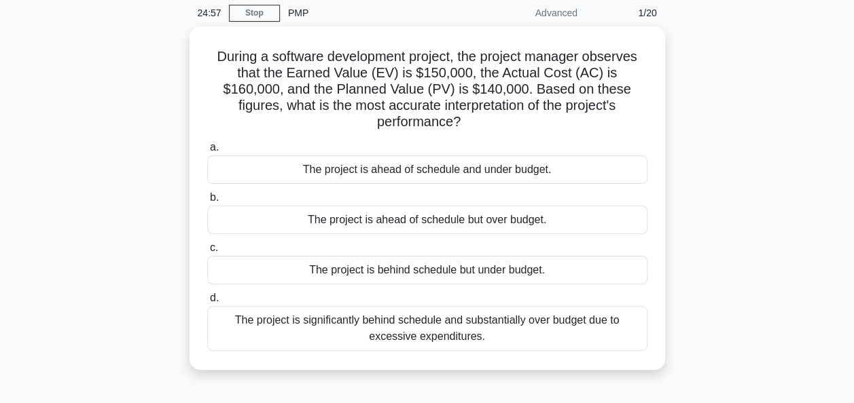
scroll to position [54, 0]
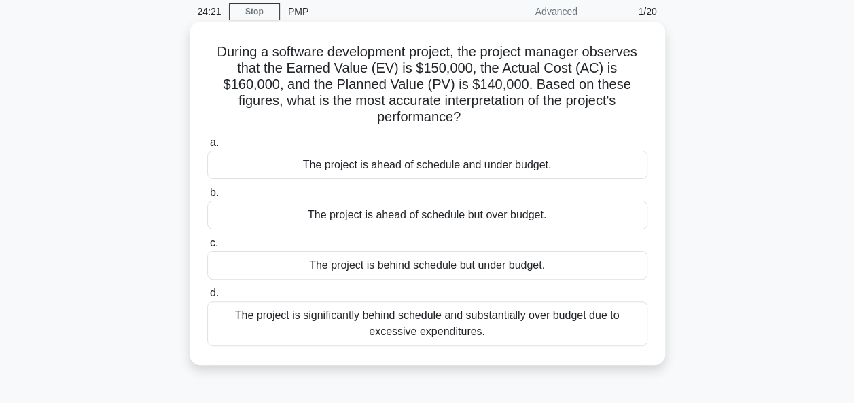
click at [436, 201] on div "The project is ahead of schedule but over budget." at bounding box center [427, 215] width 440 height 29
click at [207, 198] on input "b. The project is ahead of schedule but over budget." at bounding box center [207, 193] width 0 height 9
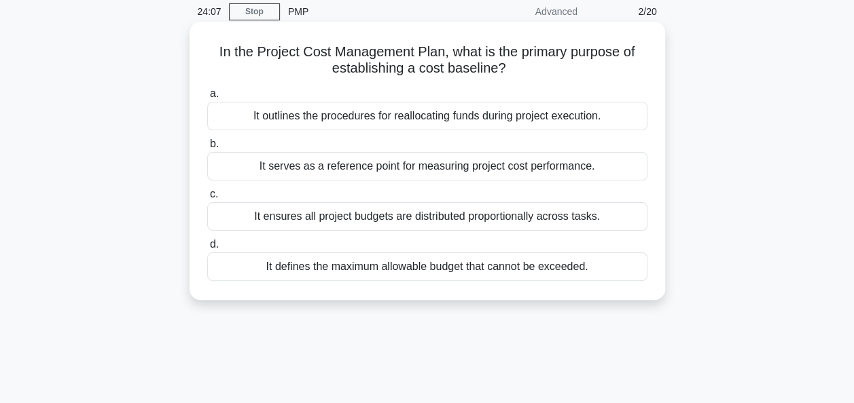
click at [399, 167] on div "It serves as a reference point for measuring project cost performance." at bounding box center [427, 166] width 440 height 29
click at [207, 149] on input "b. It serves as a reference point for measuring project cost performance." at bounding box center [207, 144] width 0 height 9
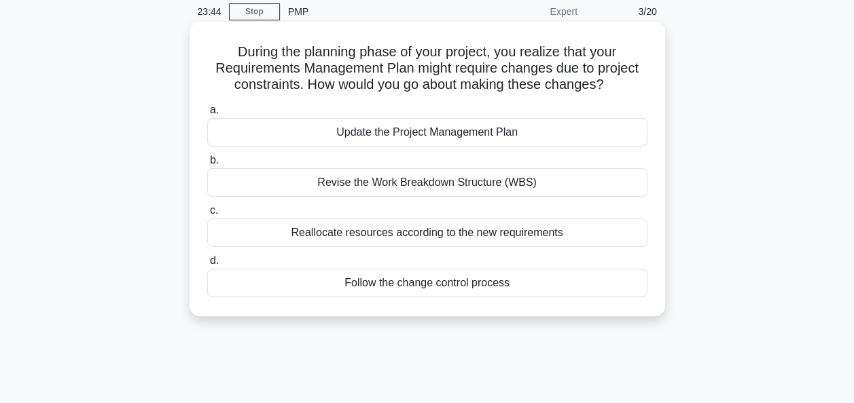
click at [397, 289] on div "Follow the change control process" at bounding box center [427, 283] width 440 height 29
click at [207, 266] on input "d. Follow the change control process" at bounding box center [207, 261] width 0 height 9
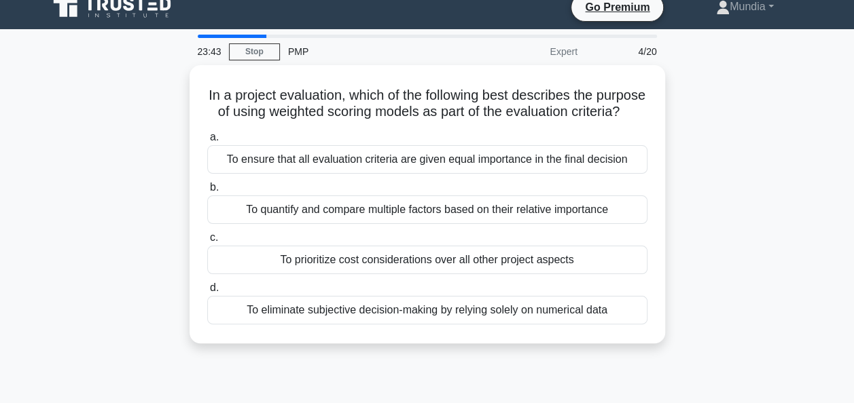
scroll to position [0, 0]
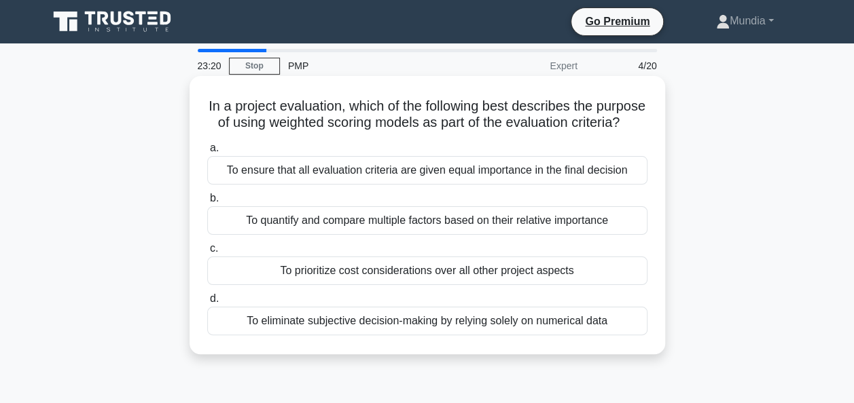
click at [331, 235] on div "To quantify and compare multiple factors based on their relative importance" at bounding box center [427, 220] width 440 height 29
click at [207, 203] on input "b. To quantify and compare multiple factors based on their relative importance" at bounding box center [207, 198] width 0 height 9
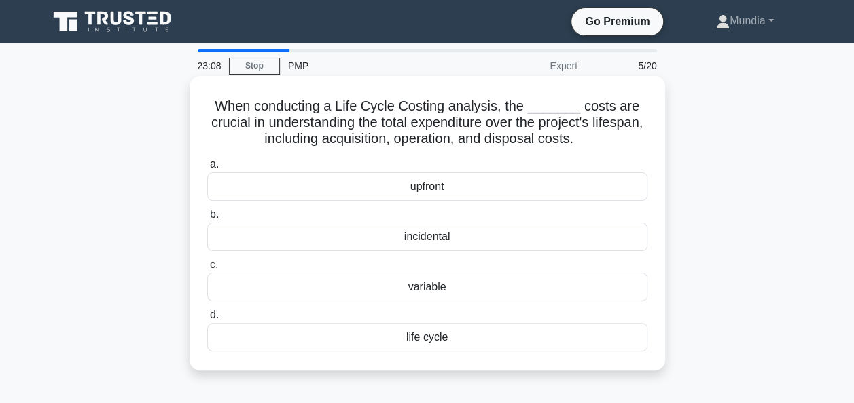
click at [432, 342] on div "life cycle" at bounding box center [427, 337] width 440 height 29
click at [207, 320] on input "d. life cycle" at bounding box center [207, 315] width 0 height 9
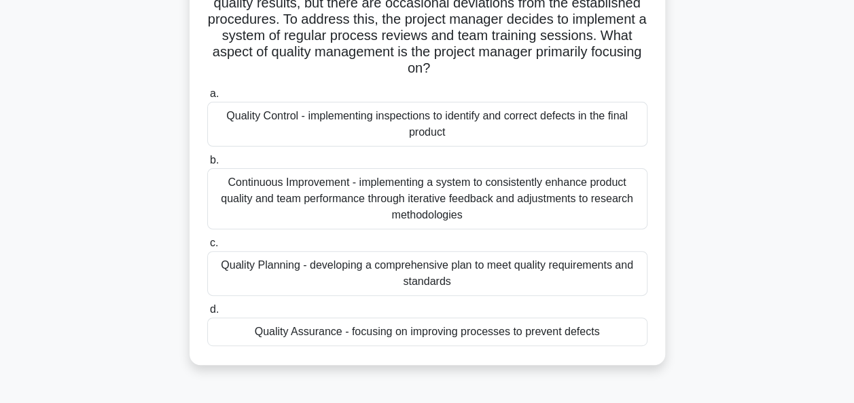
scroll to position [163, 0]
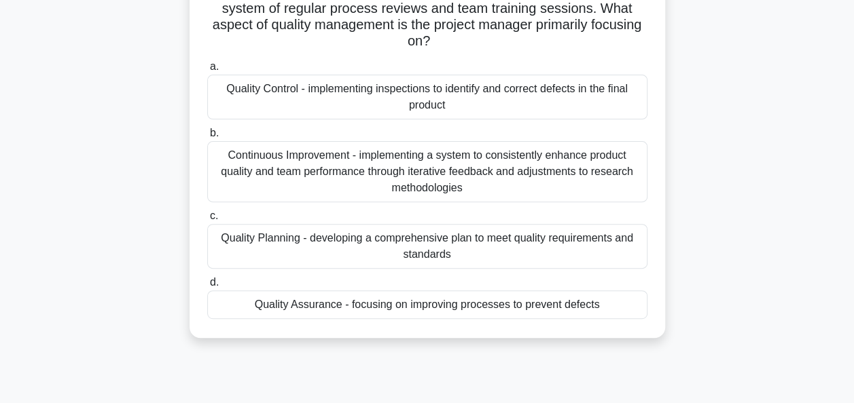
click at [375, 307] on div "Quality Assurance - focusing on improving processes to prevent defects" at bounding box center [427, 305] width 440 height 29
click at [207, 287] on input "d. Quality Assurance - focusing on improving processes to prevent defects" at bounding box center [207, 283] width 0 height 9
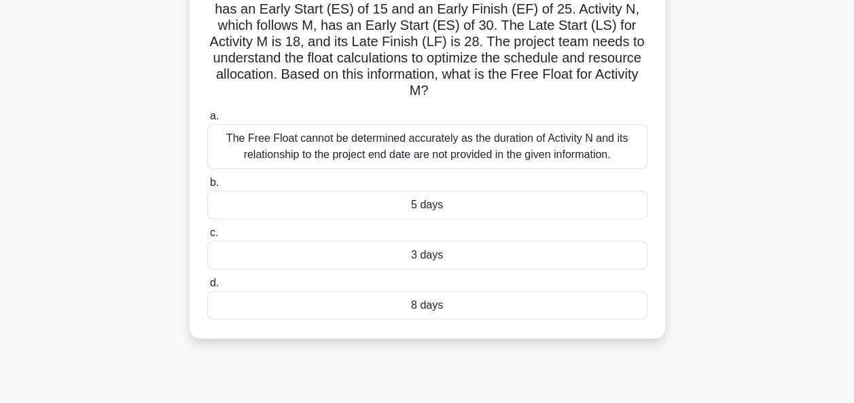
scroll to position [118, 0]
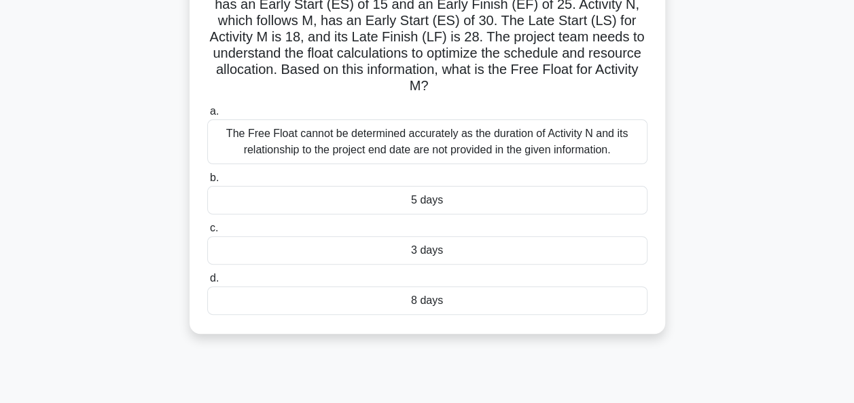
click at [417, 198] on div "5 days" at bounding box center [427, 200] width 440 height 29
click at [207, 183] on input "b. 5 days" at bounding box center [207, 178] width 0 height 9
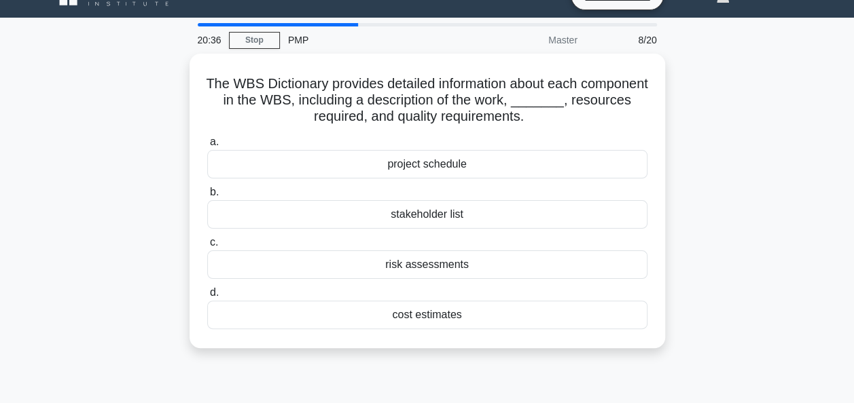
scroll to position [27, 0]
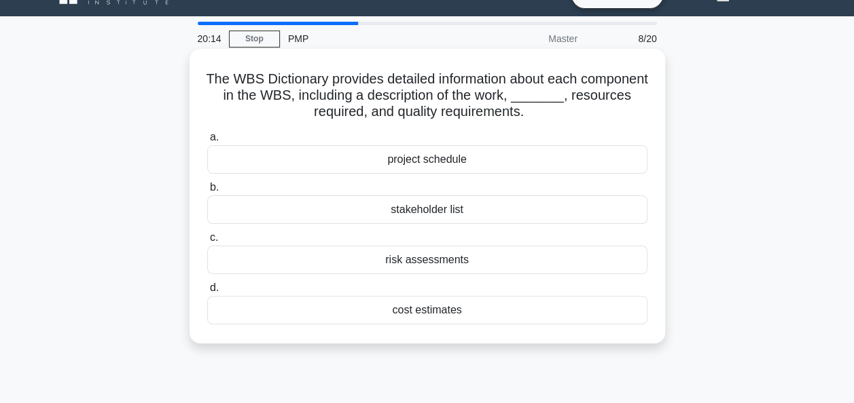
click at [428, 311] on div "cost estimates" at bounding box center [427, 310] width 440 height 29
click at [207, 293] on input "d. cost estimates" at bounding box center [207, 288] width 0 height 9
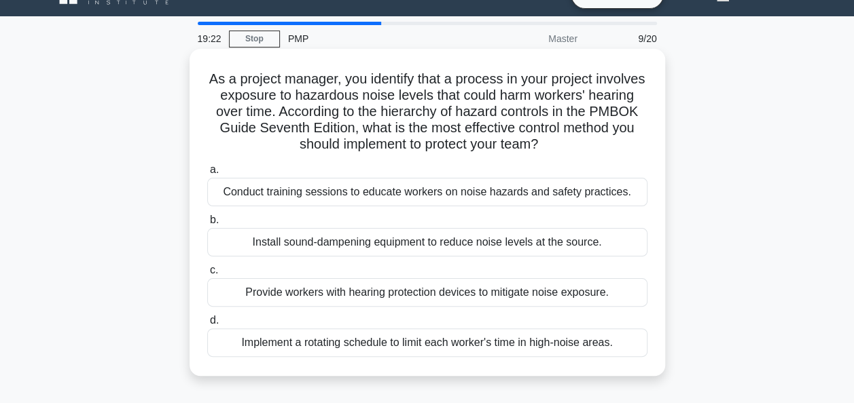
click at [352, 247] on div "Install sound-dampening equipment to reduce noise levels at the source." at bounding box center [427, 242] width 440 height 29
click at [207, 225] on input "b. Install sound-dampening equipment to reduce noise levels at the source." at bounding box center [207, 220] width 0 height 9
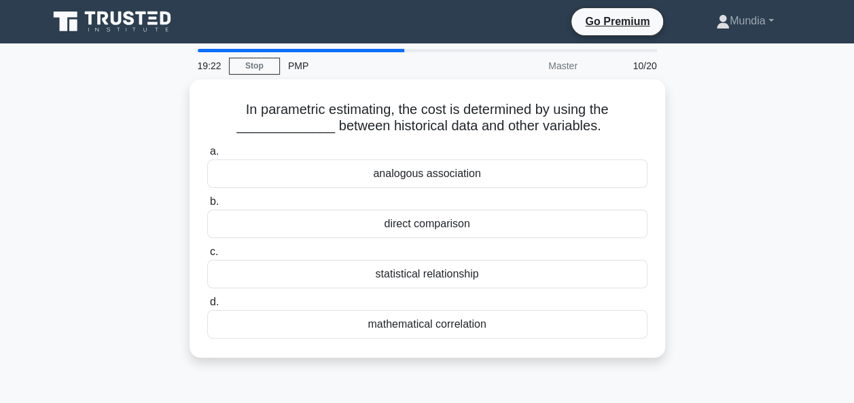
scroll to position [0, 0]
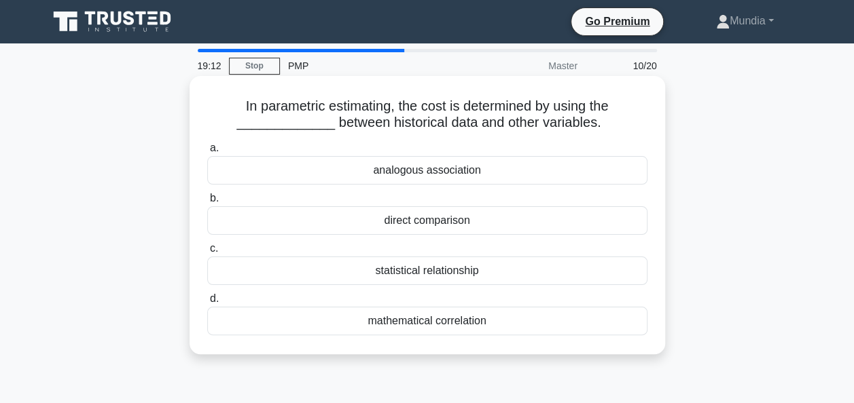
click at [377, 270] on div "statistical relationship" at bounding box center [427, 271] width 440 height 29
click at [207, 253] on input "c. statistical relationship" at bounding box center [207, 249] width 0 height 9
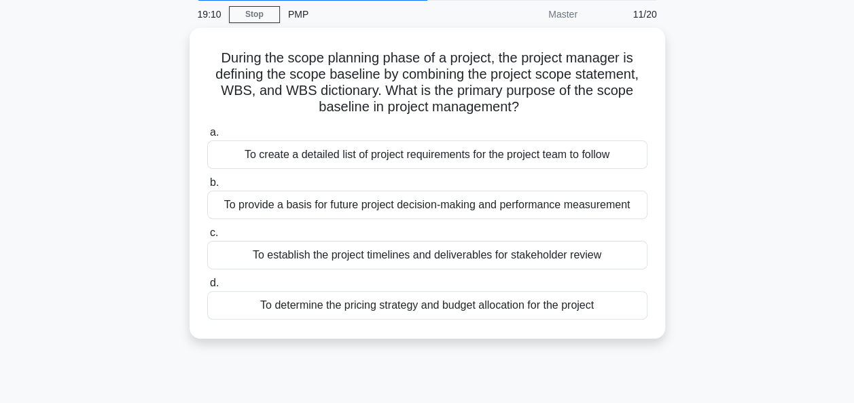
scroll to position [54, 0]
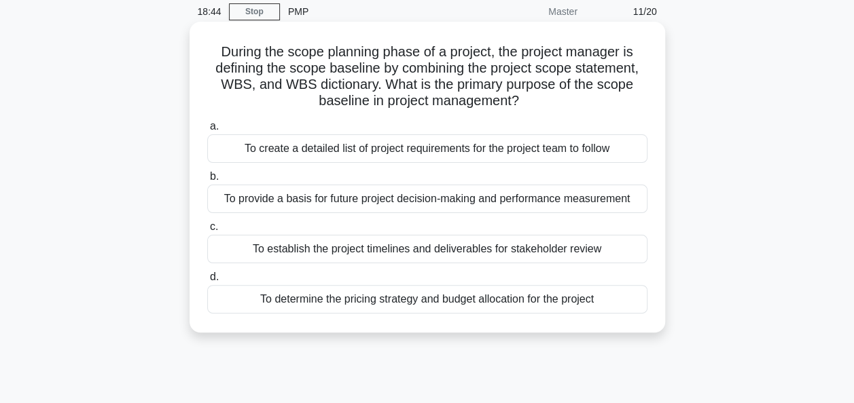
click at [336, 204] on div "To provide a basis for future project decision-making and performance measureme…" at bounding box center [427, 199] width 440 height 29
click at [207, 181] on input "b. To provide a basis for future project decision-making and performance measur…" at bounding box center [207, 177] width 0 height 9
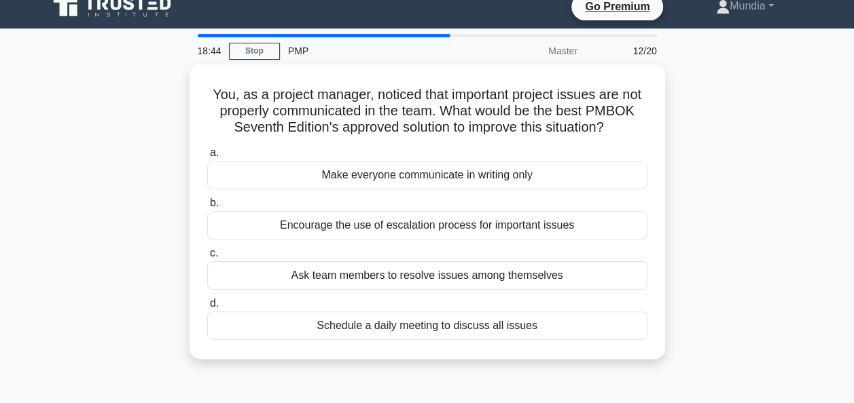
scroll to position [0, 0]
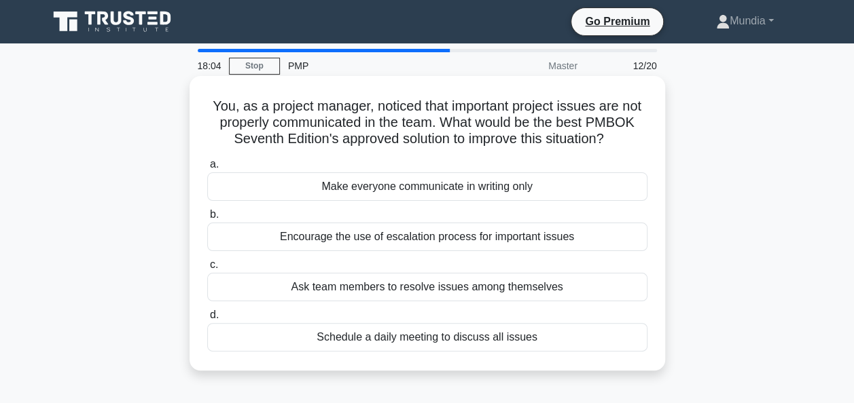
click at [405, 236] on div "Encourage the use of escalation process for important issues" at bounding box center [427, 237] width 440 height 29
click at [207, 219] on input "b. Encourage the use of escalation process for important issues" at bounding box center [207, 215] width 0 height 9
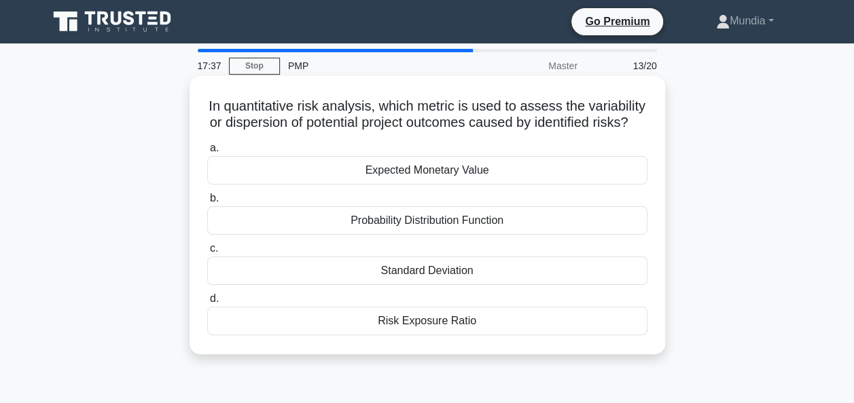
click at [414, 185] on div "Expected Monetary Value" at bounding box center [427, 170] width 440 height 29
click at [207, 153] on input "a. Expected Monetary Value" at bounding box center [207, 148] width 0 height 9
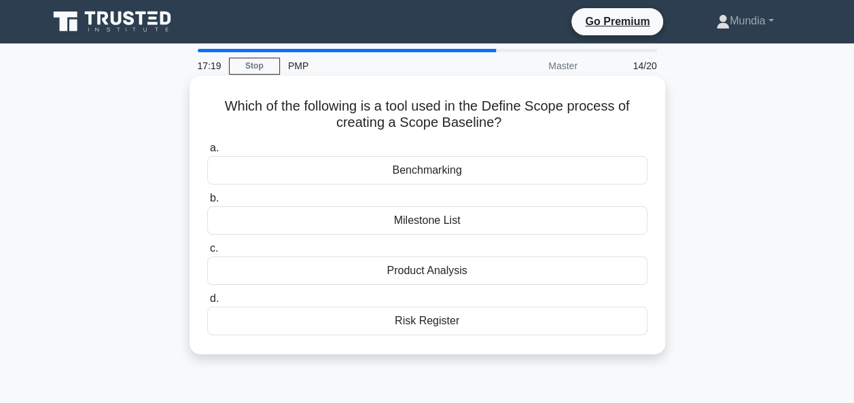
click at [419, 170] on div "Benchmarking" at bounding box center [427, 170] width 440 height 29
click at [207, 153] on input "a. Benchmarking" at bounding box center [207, 148] width 0 height 9
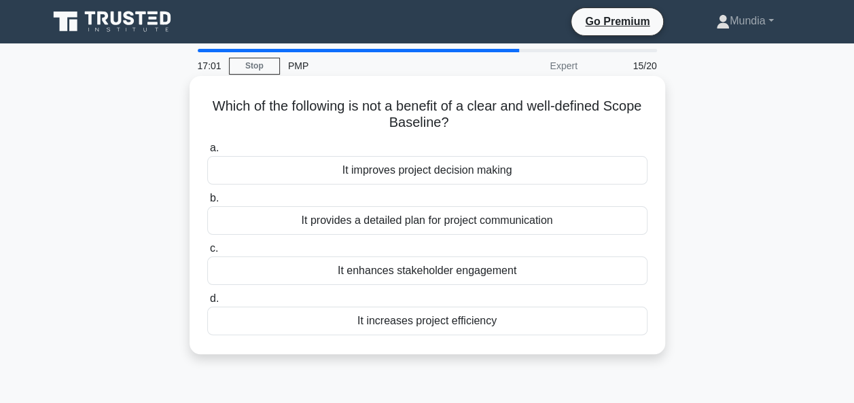
click at [403, 177] on div "It improves project decision making" at bounding box center [427, 170] width 440 height 29
click at [207, 153] on input "a. It improves project decision making" at bounding box center [207, 148] width 0 height 9
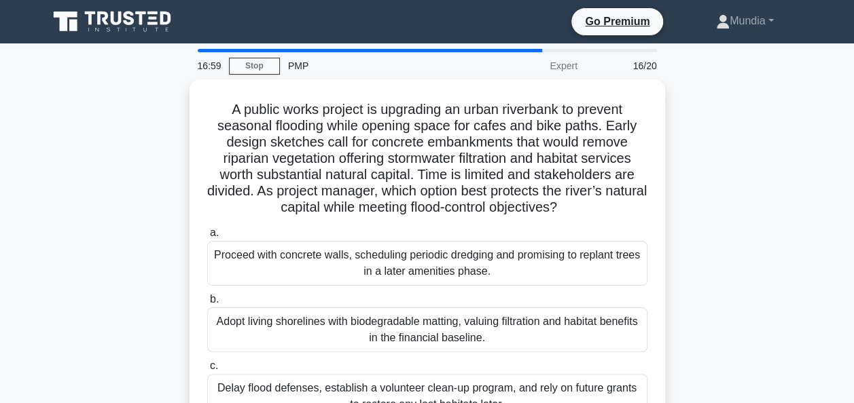
scroll to position [27, 0]
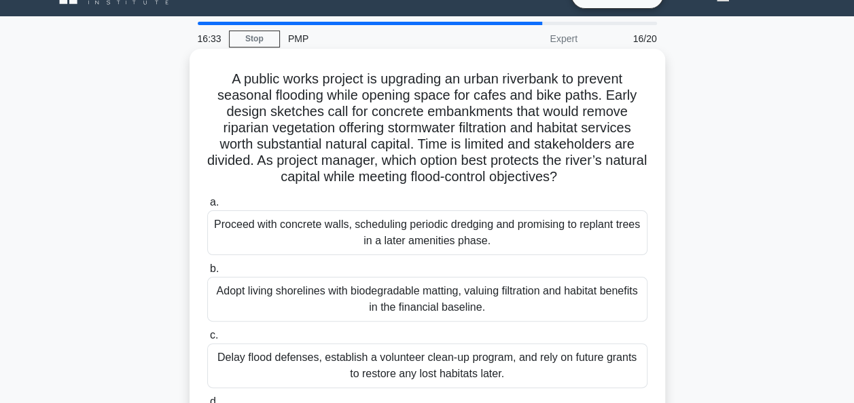
click at [484, 145] on h5 "A public works project is upgrading an urban riverbank to prevent seasonal floo…" at bounding box center [427, 128] width 443 height 115
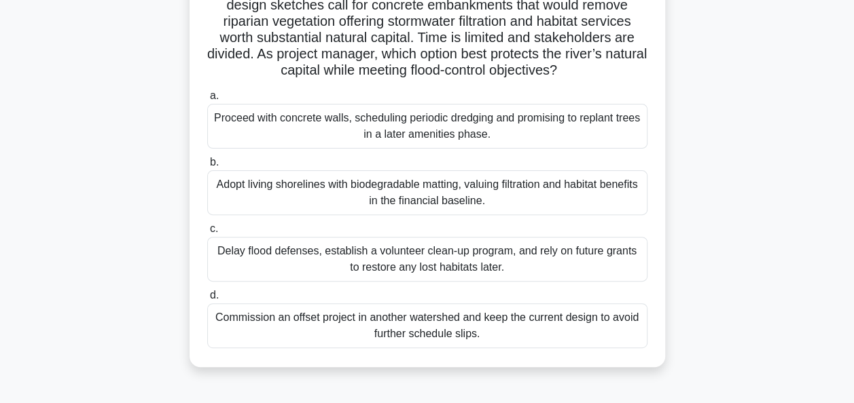
scroll to position [136, 0]
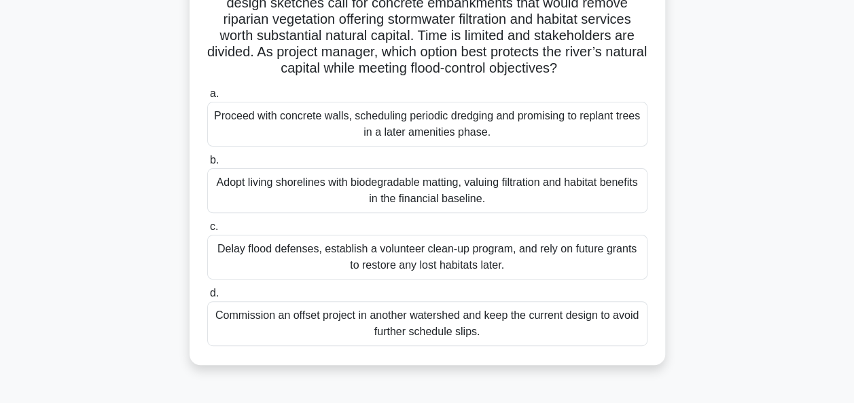
click at [391, 194] on div "Adopt living shorelines with biodegradable matting, valuing filtration and habi…" at bounding box center [427, 190] width 440 height 45
click at [207, 165] on input "b. Adopt living shorelines with biodegradable matting, valuing filtration and h…" at bounding box center [207, 160] width 0 height 9
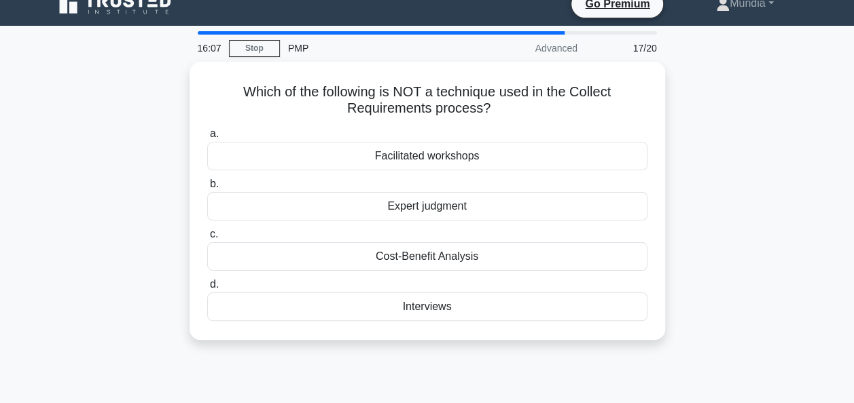
scroll to position [0, 0]
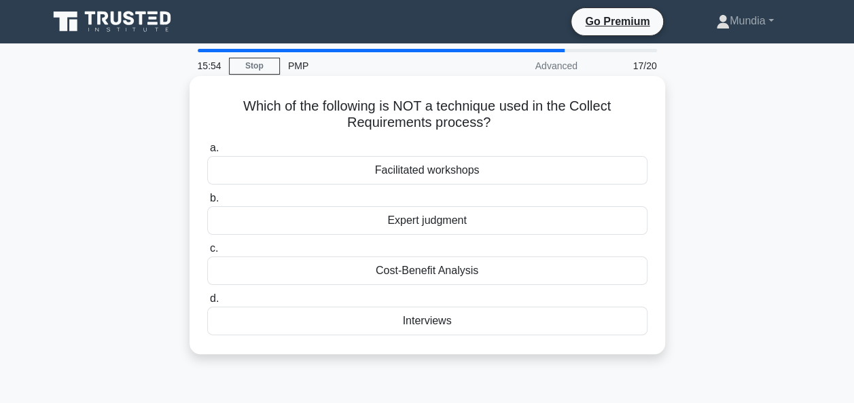
click at [416, 274] on div "Cost-Benefit Analysis" at bounding box center [427, 271] width 440 height 29
click at [207, 253] on input "c. Cost-Benefit Analysis" at bounding box center [207, 249] width 0 height 9
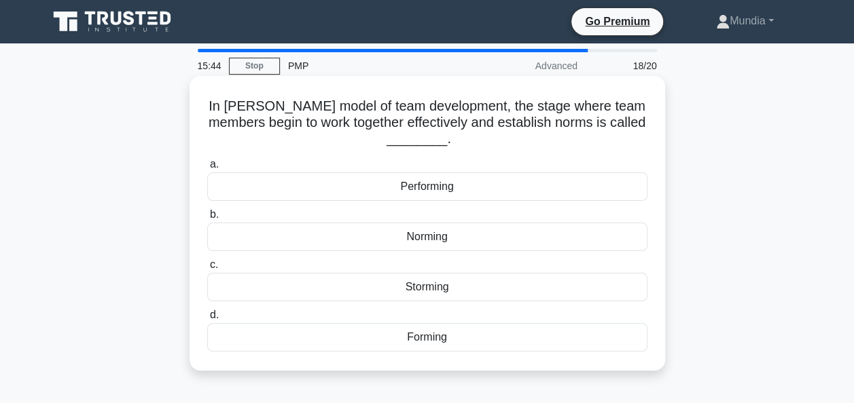
click at [427, 234] on div "Norming" at bounding box center [427, 237] width 440 height 29
click at [207, 219] on input "b. Norming" at bounding box center [207, 215] width 0 height 9
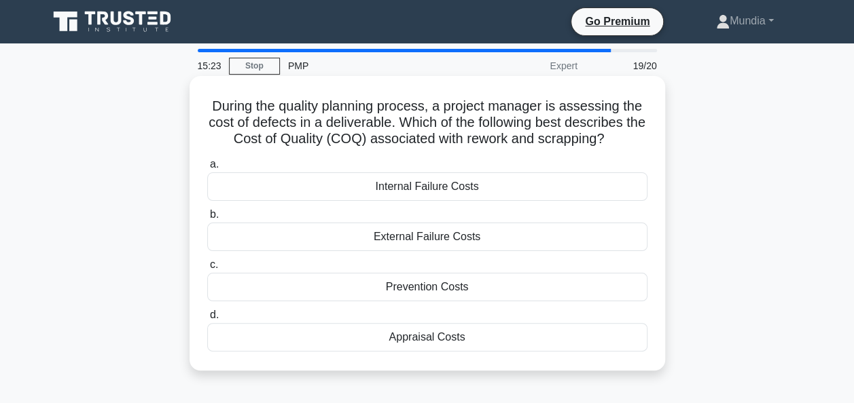
click at [434, 192] on div "Internal Failure Costs" at bounding box center [427, 187] width 440 height 29
click at [207, 169] on input "a. Internal Failure Costs" at bounding box center [207, 164] width 0 height 9
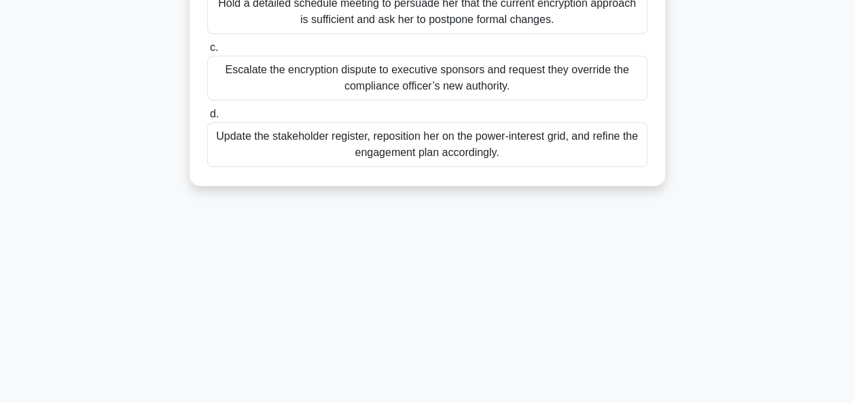
scroll to position [326, 0]
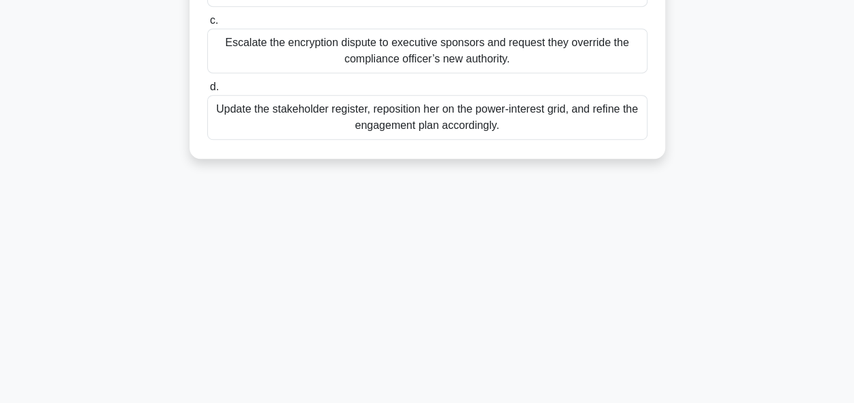
click at [452, 133] on div "Update the stakeholder register, reposition her on the power-interest grid, and…" at bounding box center [427, 117] width 440 height 45
click at [207, 92] on input "d. Update the stakeholder register, reposition her on the power-interest grid, …" at bounding box center [207, 87] width 0 height 9
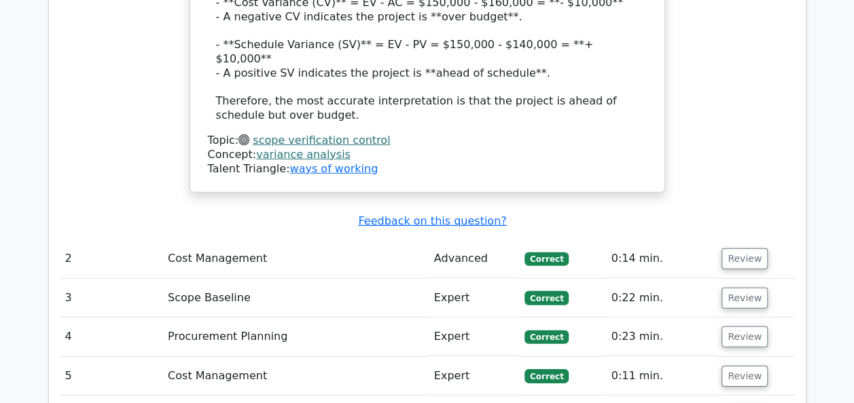
scroll to position [1875, 0]
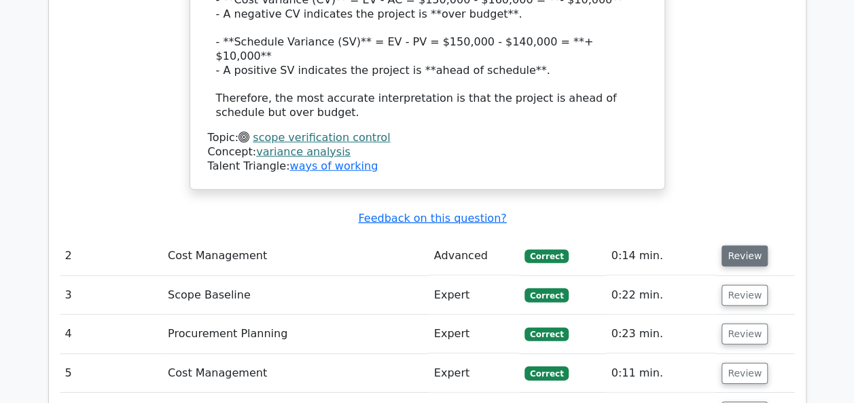
click at [740, 246] on button "Review" at bounding box center [744, 256] width 46 height 21
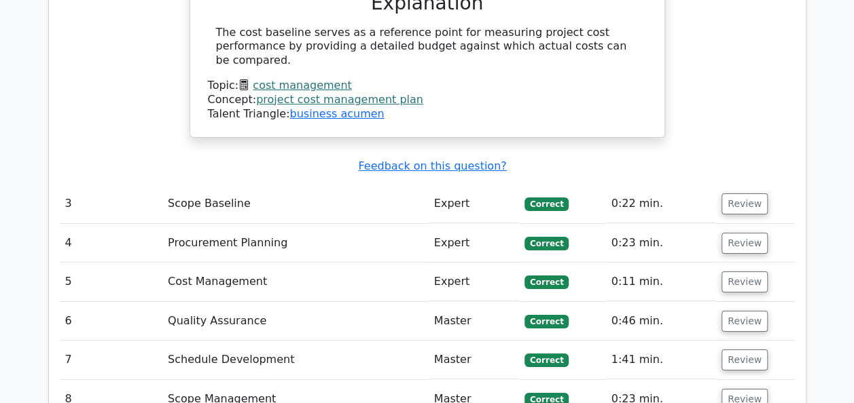
scroll to position [2418, 0]
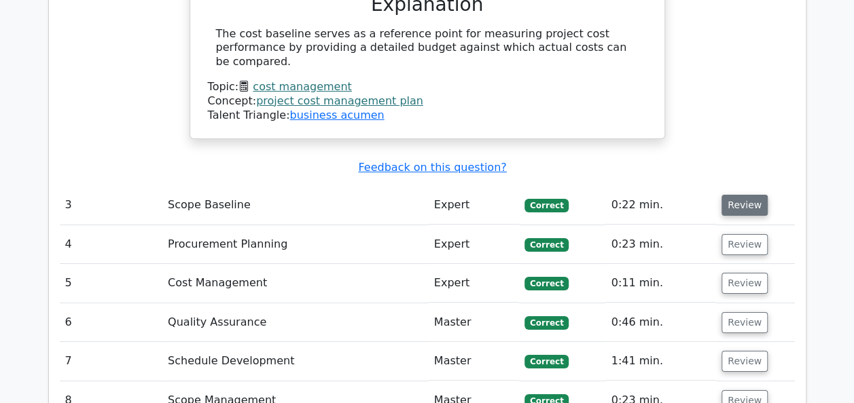
click at [750, 195] on button "Review" at bounding box center [744, 205] width 46 height 21
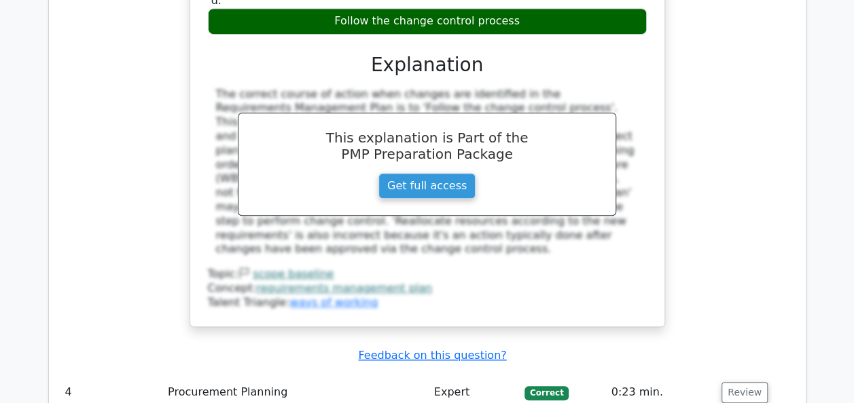
scroll to position [2907, 0]
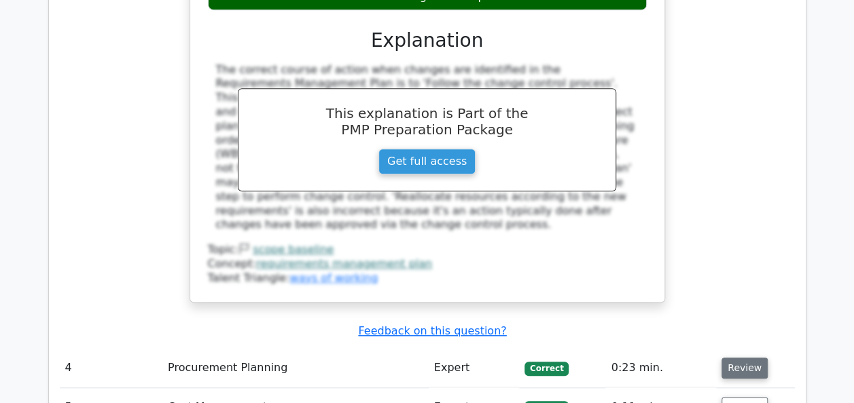
click at [742, 358] on button "Review" at bounding box center [744, 368] width 46 height 21
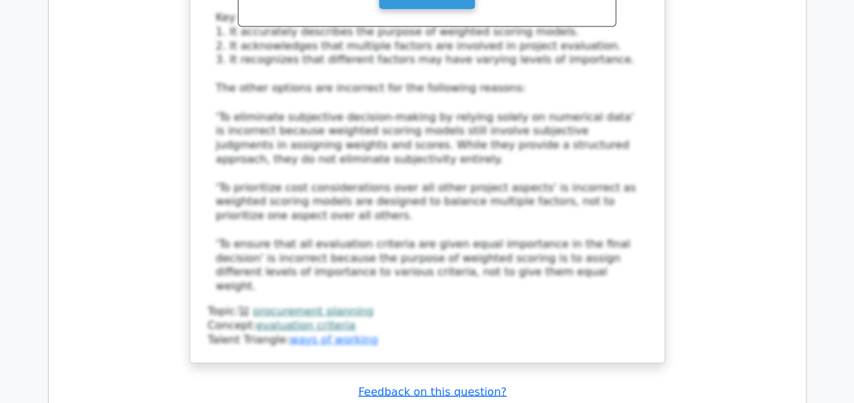
scroll to position [3750, 0]
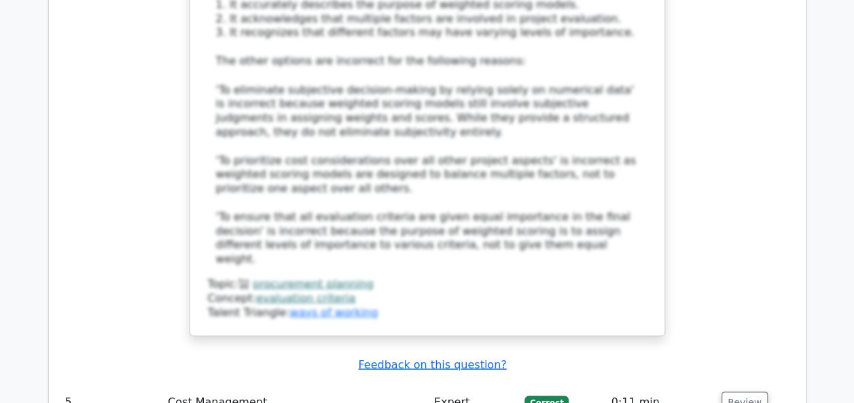
click at [742, 392] on button "Review" at bounding box center [744, 402] width 46 height 21
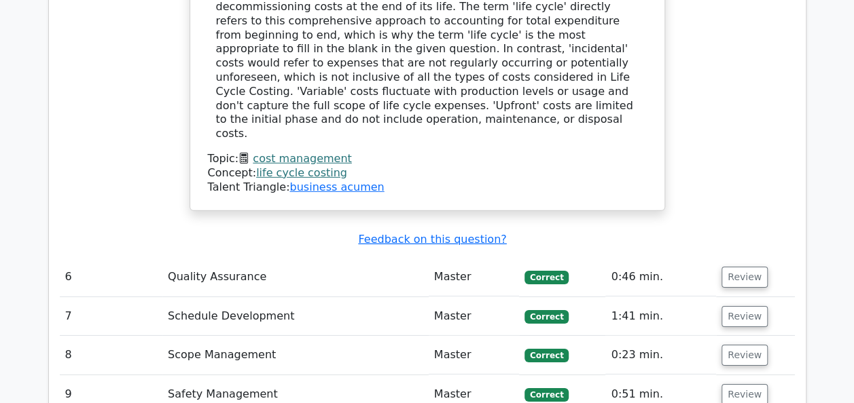
scroll to position [4510, 0]
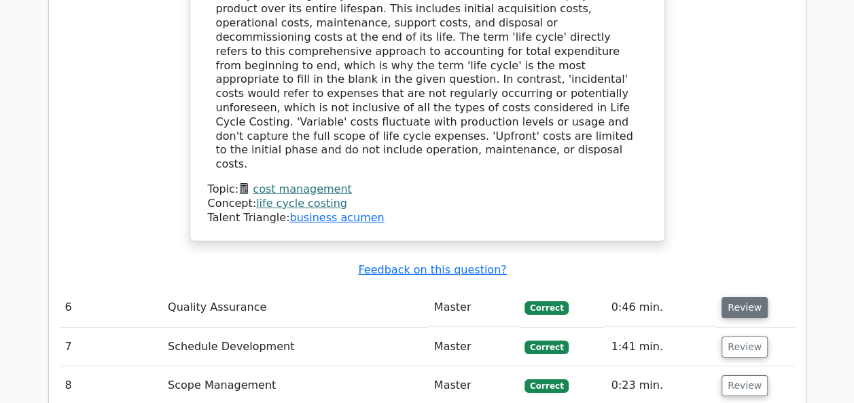
click at [748, 298] on button "Review" at bounding box center [744, 308] width 46 height 21
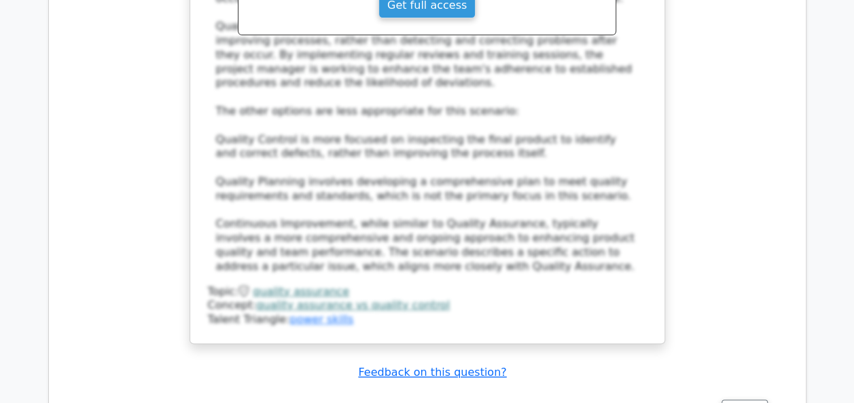
scroll to position [5407, 0]
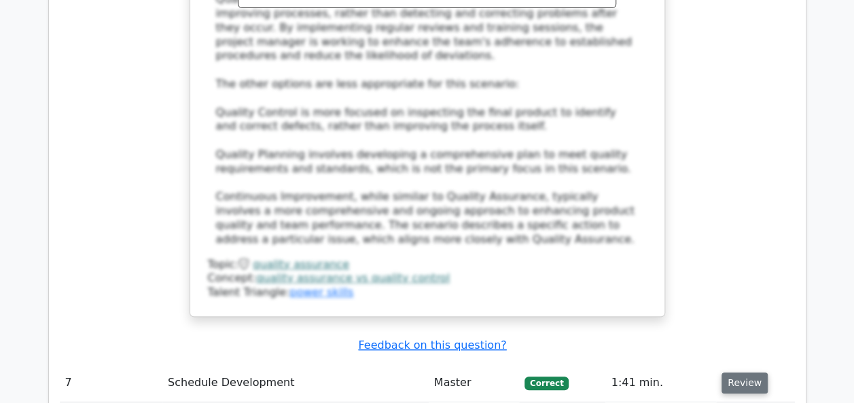
click at [747, 373] on button "Review" at bounding box center [744, 383] width 46 height 21
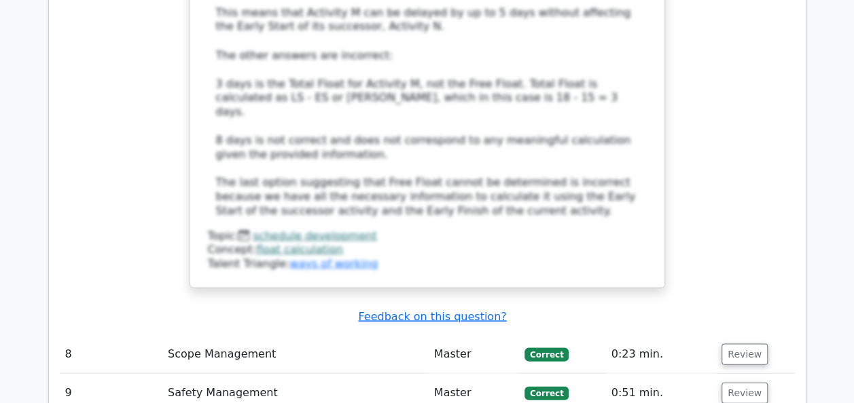
scroll to position [6412, 0]
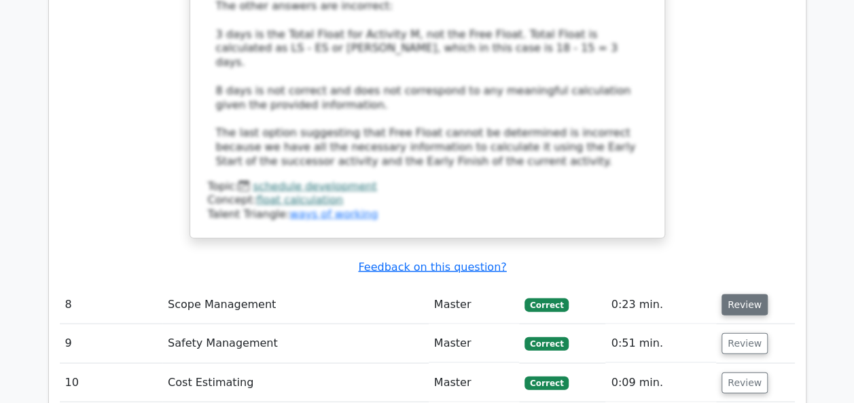
click at [747, 295] on button "Review" at bounding box center [744, 305] width 46 height 21
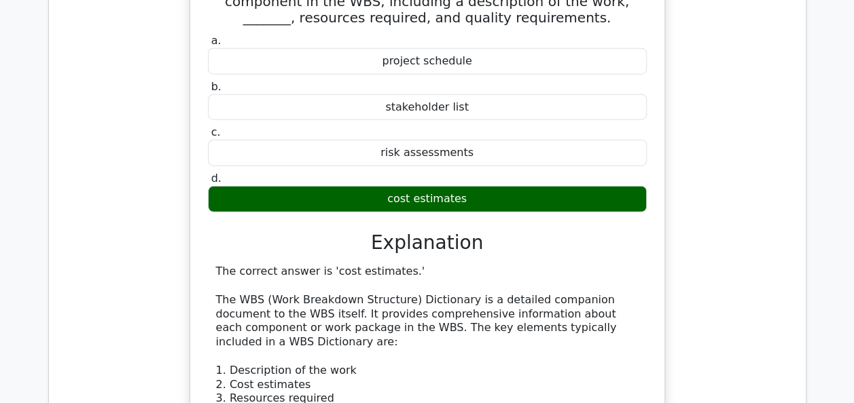
scroll to position [6766, 0]
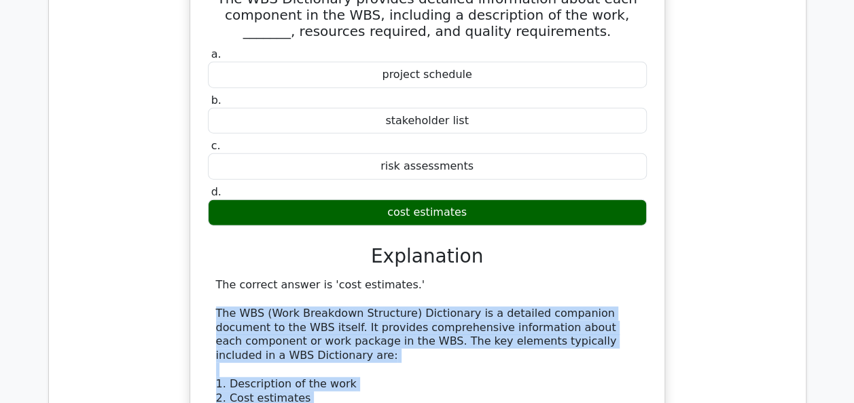
drag, startPoint x: 340, startPoint y: 156, endPoint x: 212, endPoint y: 53, distance: 163.8
copy div "The WBS (Work Breakdown Structure) Dictionary is a detailed companion document …"
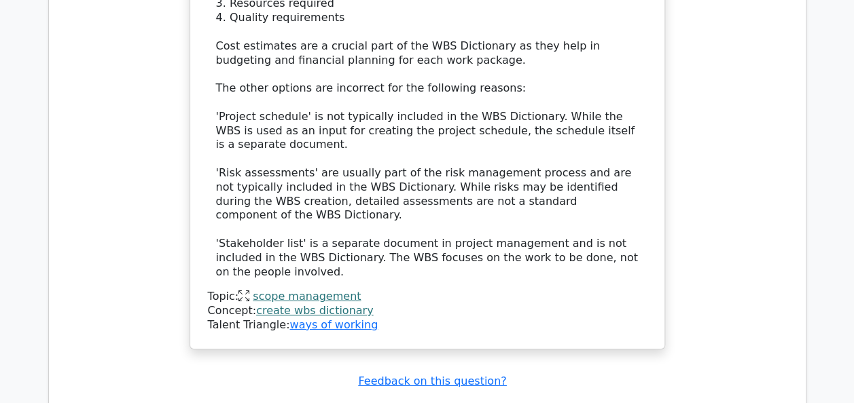
scroll to position [7173, 0]
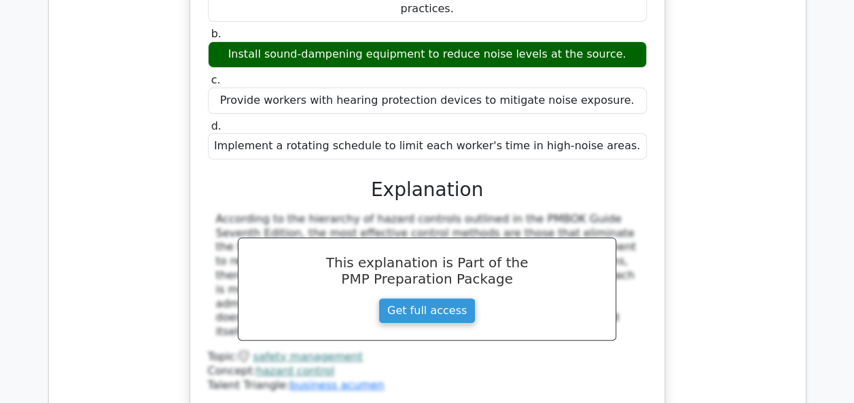
scroll to position [7798, 0]
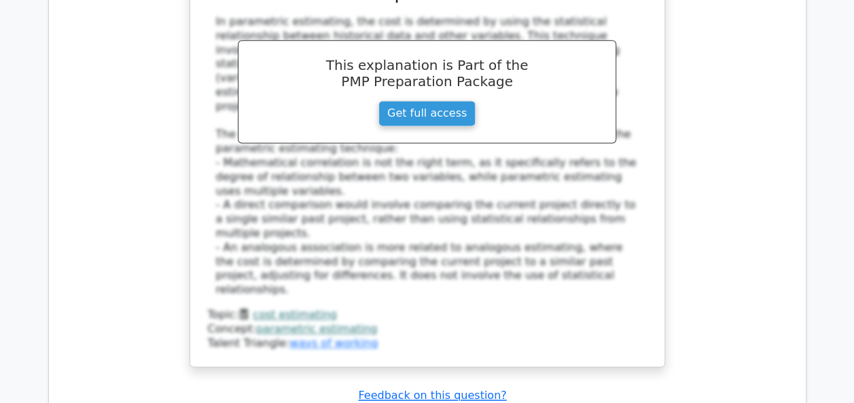
scroll to position [8532, 0]
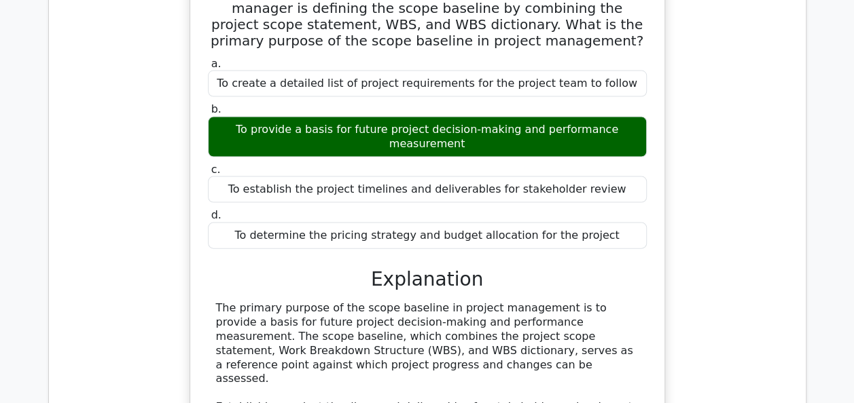
scroll to position [9075, 0]
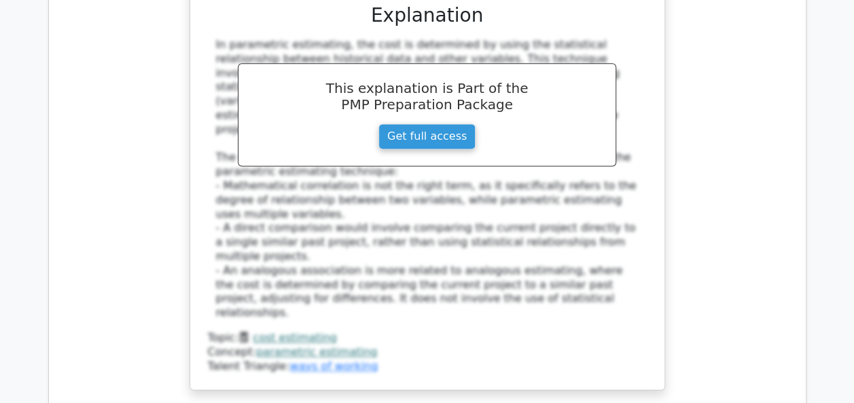
scroll to position [8556, 0]
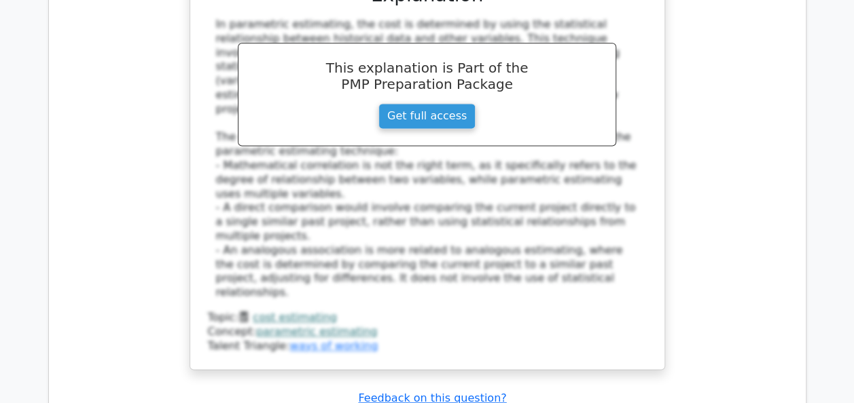
drag, startPoint x: 382, startPoint y: 111, endPoint x: 208, endPoint y: 90, distance: 175.2
copy div "During the scope planning phase of a project, the project manager is defining t…"
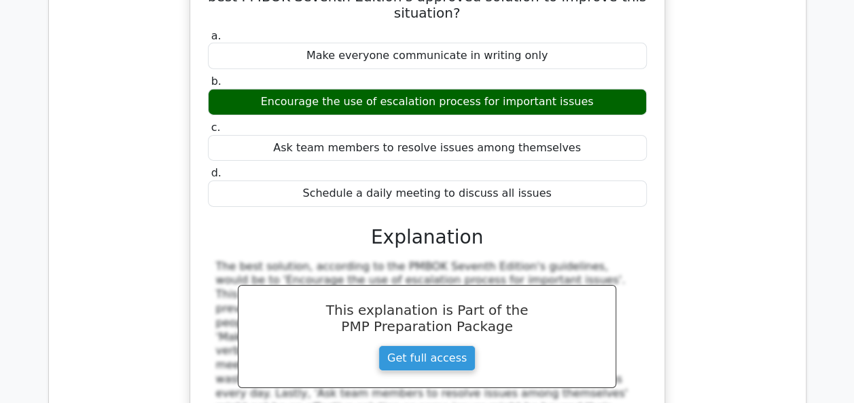
scroll to position [9833, 0]
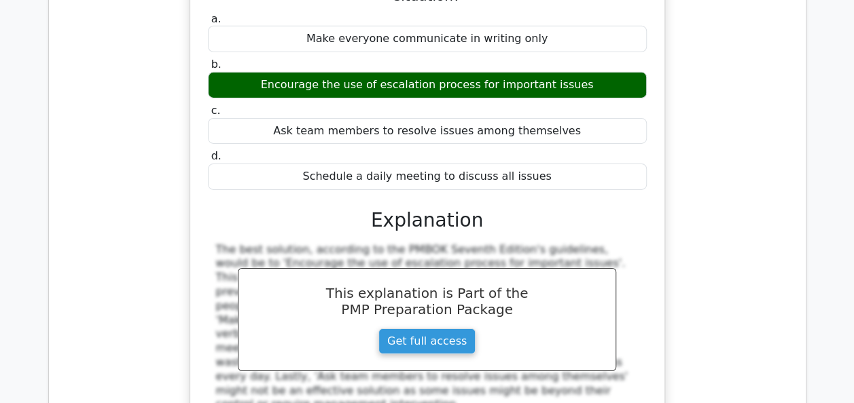
drag, startPoint x: 231, startPoint y: 91, endPoint x: 500, endPoint y: 306, distance: 344.6
copy div "In quantitative risk analysis, which metric is used to assess the variability o…"
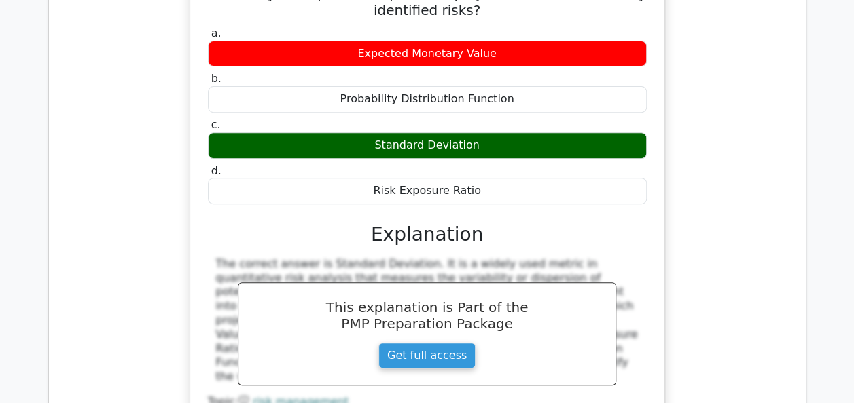
scroll to position [10458, 0]
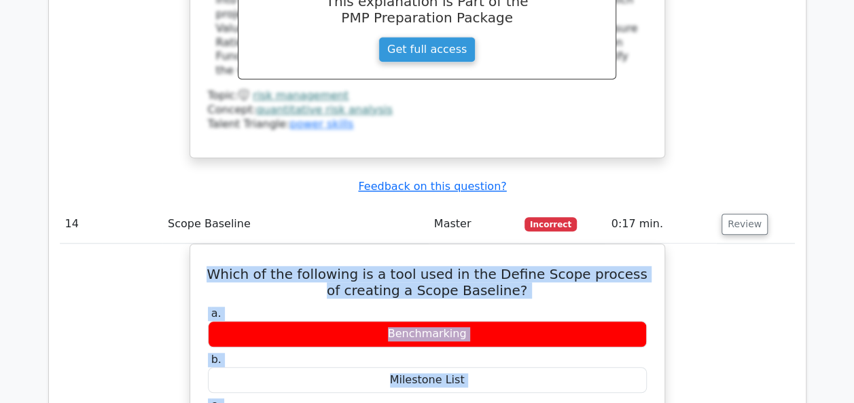
scroll to position [10788, 0]
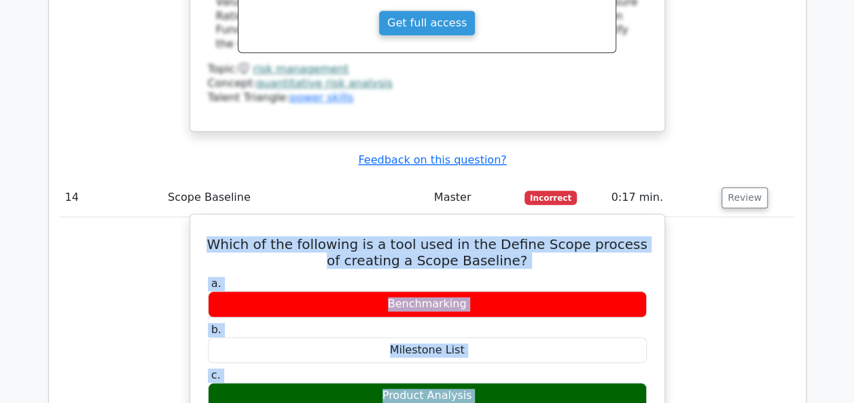
drag, startPoint x: 217, startPoint y: 60, endPoint x: 367, endPoint y: 144, distance: 172.1
copy div "Which of the following is a tool used in the Define Scope process of creating a…"
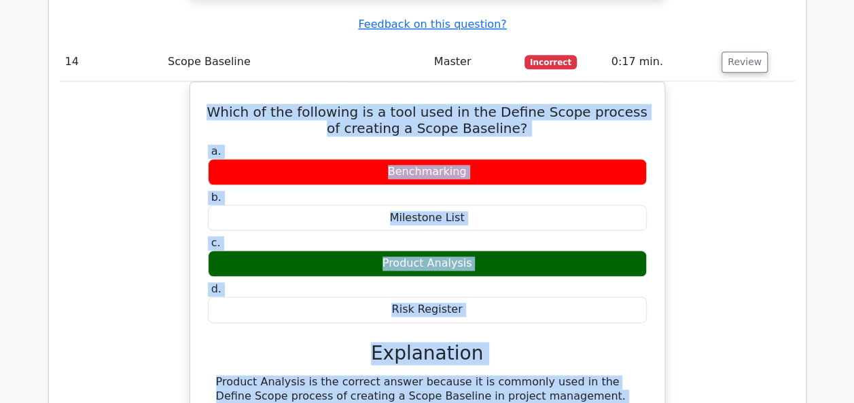
scroll to position [11005, 0]
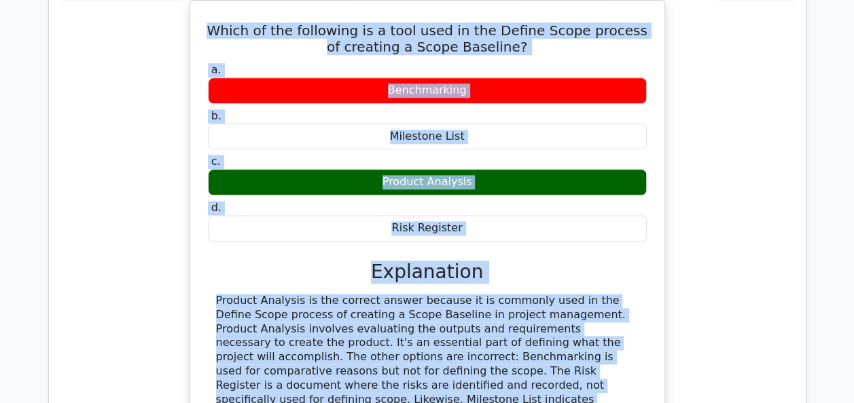
drag, startPoint x: 226, startPoint y: 69, endPoint x: 508, endPoint y: 263, distance: 342.9
copy div "Which of the following is not a benefit of a clear and well-defined Scope Basel…"
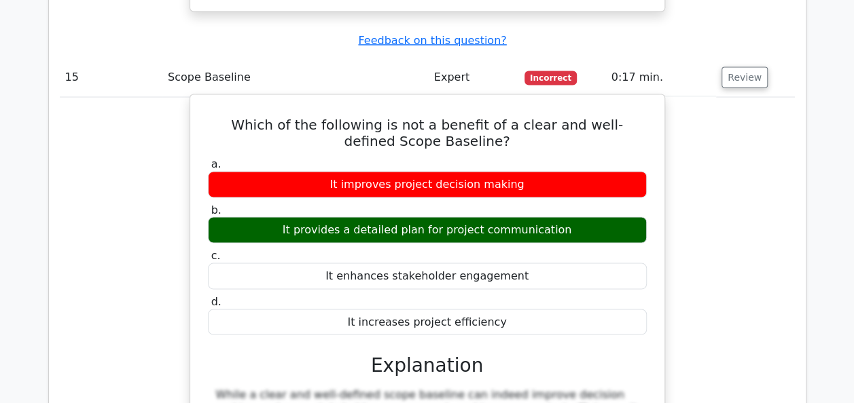
scroll to position [11440, 0]
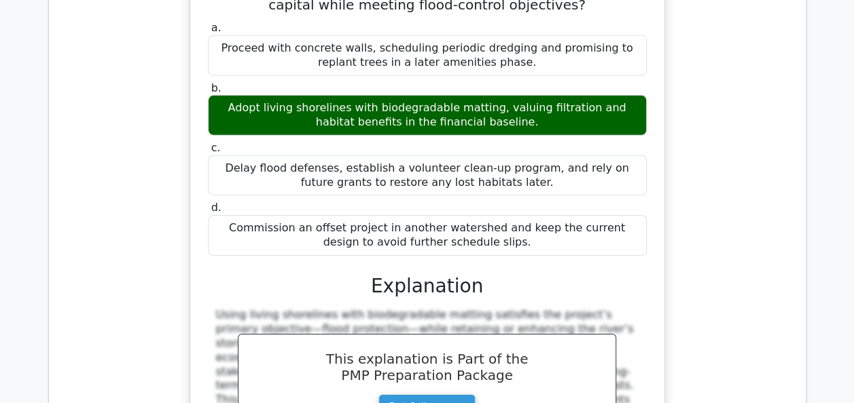
scroll to position [12336, 0]
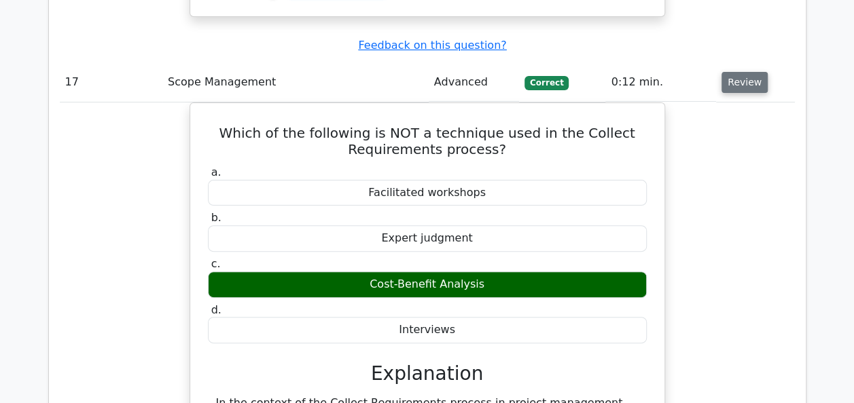
scroll to position [12880, 0]
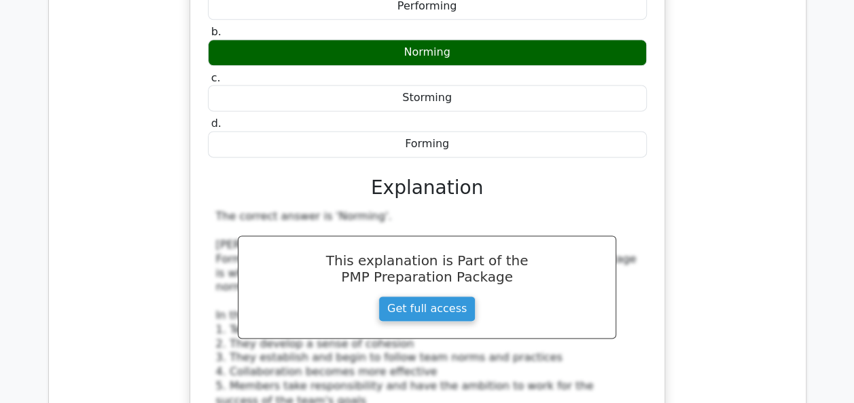
scroll to position [13695, 0]
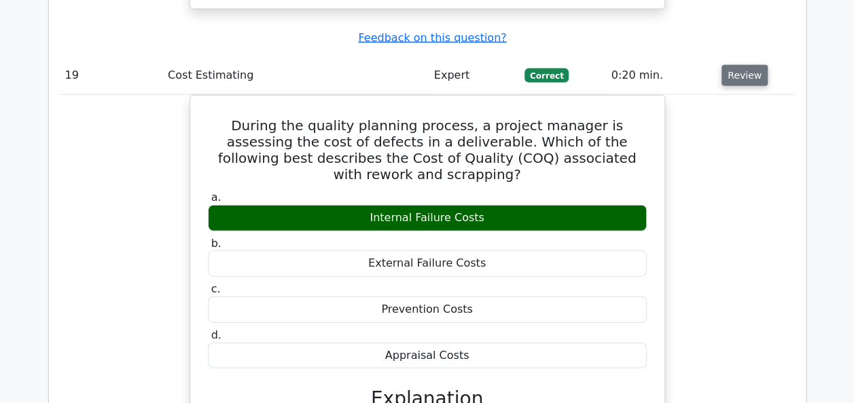
scroll to position [14320, 0]
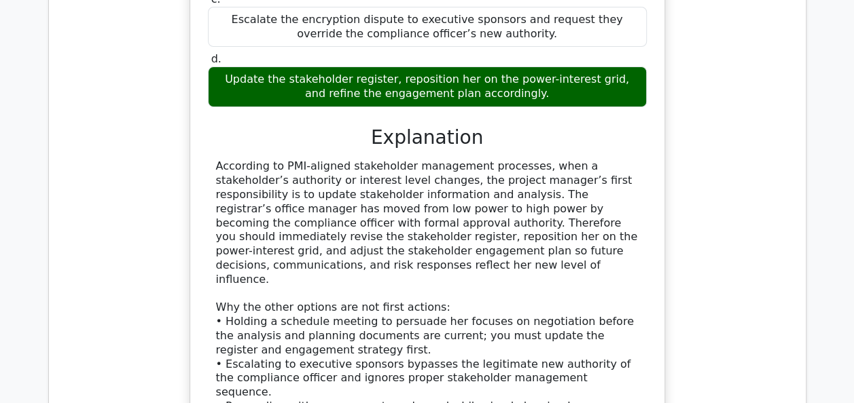
scroll to position [15407, 0]
